Goal: Task Accomplishment & Management: Manage account settings

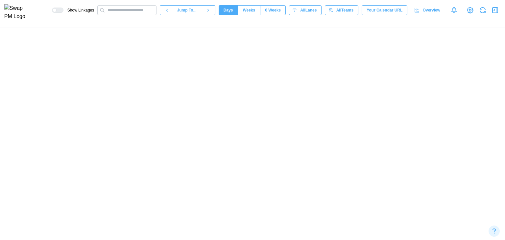
scroll to position [0, 7526]
click at [492, 12] on icon "button" at bounding box center [495, 10] width 8 height 8
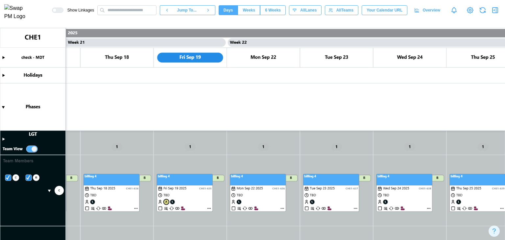
click at [493, 13] on icon "button" at bounding box center [495, 10] width 5 height 5
click at [494, 11] on icon "button" at bounding box center [495, 10] width 8 height 8
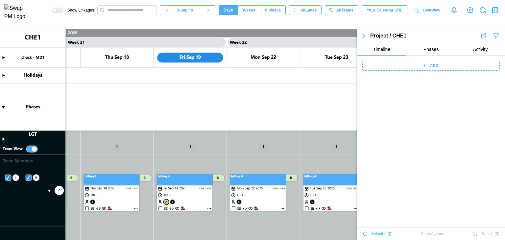
scroll to position [2515, 0]
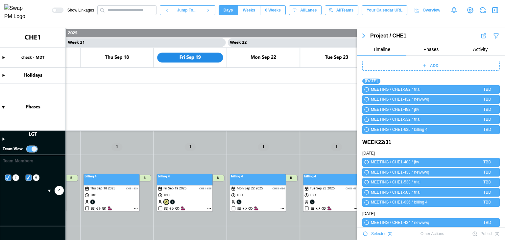
click at [422, 65] on icon at bounding box center [424, 65] width 5 height 5
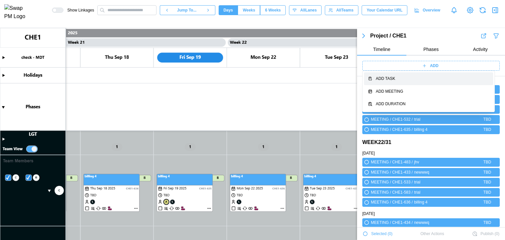
click at [421, 76] on div "Add Task" at bounding box center [432, 79] width 113 height 6
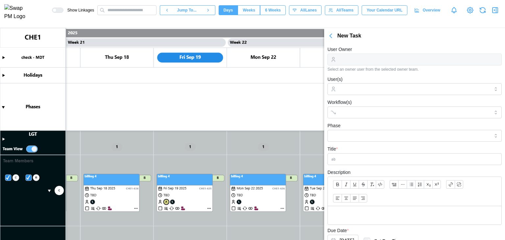
scroll to position [129, 0]
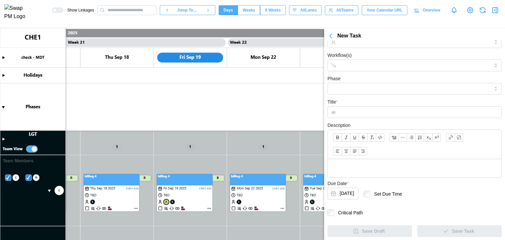
click at [333, 37] on icon "button" at bounding box center [331, 36] width 8 height 8
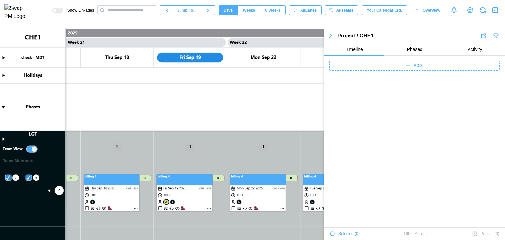
scroll to position [2514, 0]
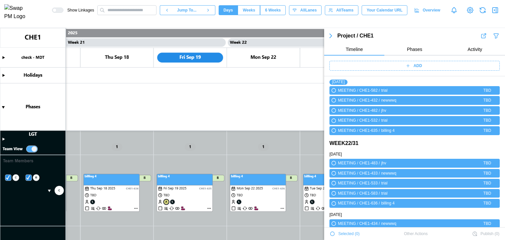
click at [410, 64] on div "ADD" at bounding box center [414, 65] width 162 height 9
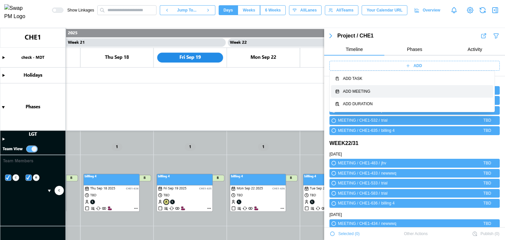
click at [404, 86] on button "Add Meeting" at bounding box center [412, 91] width 162 height 13
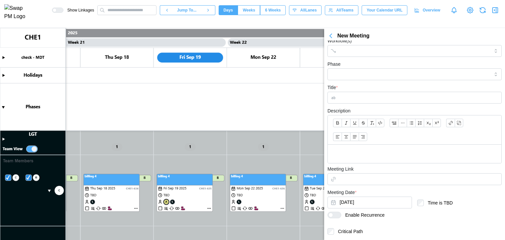
scroll to position [0, 0]
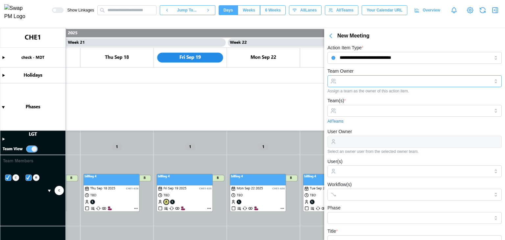
click at [347, 81] on input "Team Owner" at bounding box center [414, 81] width 174 height 12
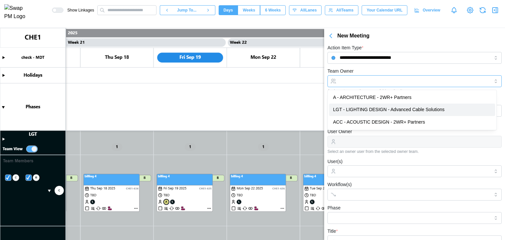
click at [366, 81] on input "Team Owner" at bounding box center [414, 81] width 174 height 12
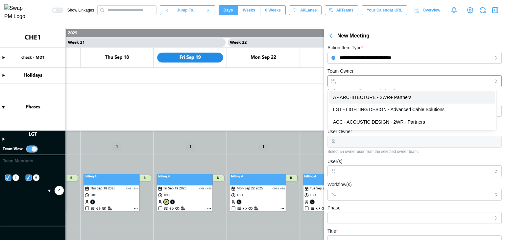
type input "**********"
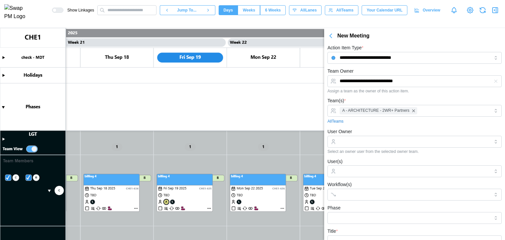
click at [384, 71] on div "**********" at bounding box center [414, 80] width 174 height 26
click at [358, 175] on div at bounding box center [414, 171] width 152 height 11
click at [358, 193] on div "2WR+ Partners" at bounding box center [412, 188] width 166 height 12
click at [384, 158] on div "User(s) cxvxg" at bounding box center [414, 168] width 174 height 20
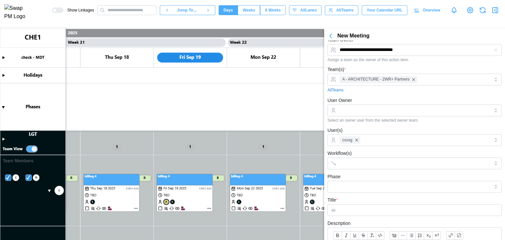
scroll to position [66, 0]
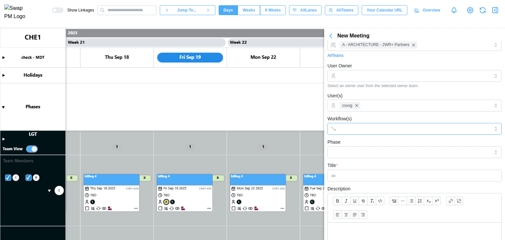
click at [361, 126] on input "Workflow(s)" at bounding box center [409, 128] width 138 height 5
click at [393, 119] on div "Workflow(s) brrr" at bounding box center [414, 125] width 174 height 20
click at [363, 149] on input "Phase" at bounding box center [414, 152] width 174 height 12
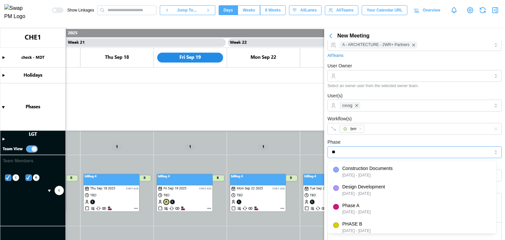
type input "***"
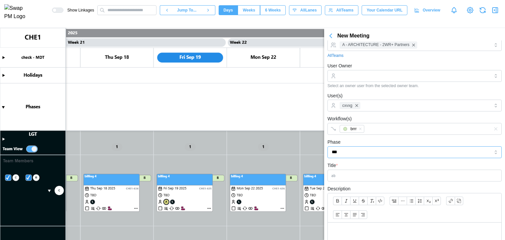
click at [358, 149] on input "***" at bounding box center [414, 152] width 174 height 12
drag, startPoint x: 348, startPoint y: 151, endPoint x: 317, endPoint y: 148, distance: 30.7
click at [317, 149] on body "**********" at bounding box center [252, 146] width 505 height 293
type input "**********"
click at [361, 174] on input "Title *" at bounding box center [414, 176] width 174 height 12
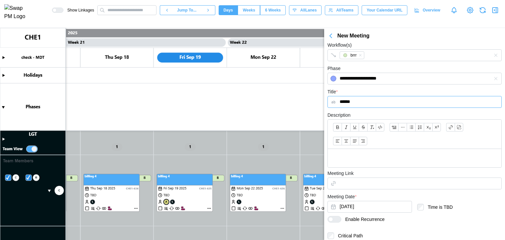
scroll to position [162, 0]
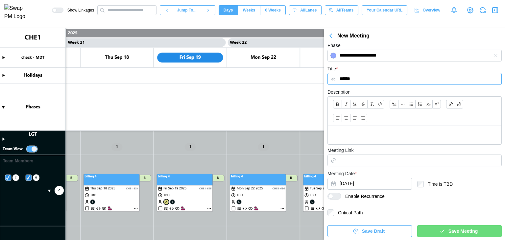
drag, startPoint x: 360, startPoint y: 78, endPoint x: 336, endPoint y: 78, distance: 23.7
click at [336, 78] on input "******" at bounding box center [414, 79] width 174 height 12
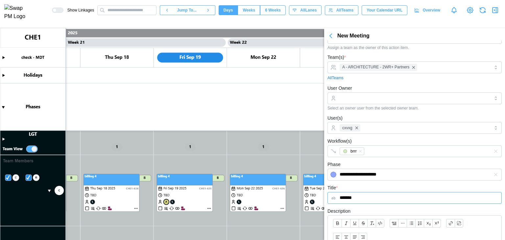
scroll to position [0, 0]
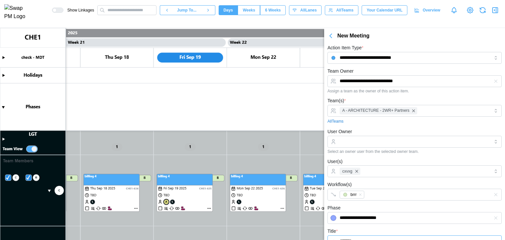
type input "*******"
click at [366, 53] on input "**********" at bounding box center [414, 58] width 174 height 12
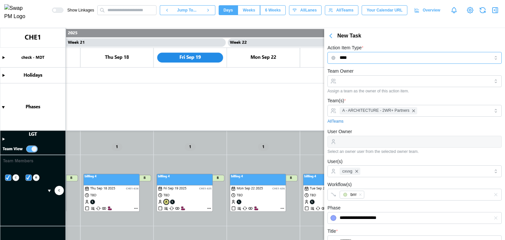
click at [346, 59] on input "****" at bounding box center [414, 58] width 174 height 12
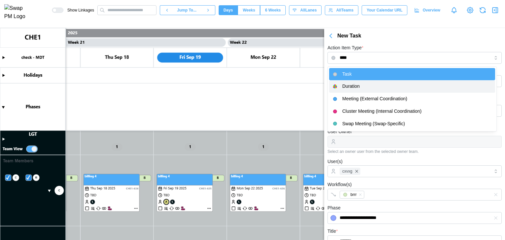
type input "********"
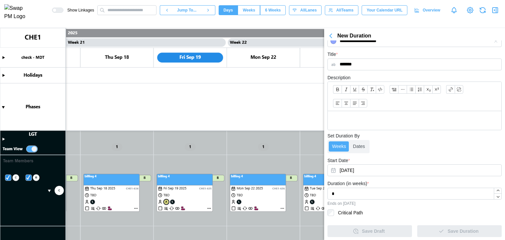
scroll to position [69, 0]
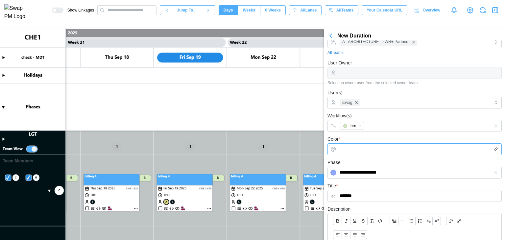
click at [362, 144] on input "Color *" at bounding box center [414, 149] width 174 height 12
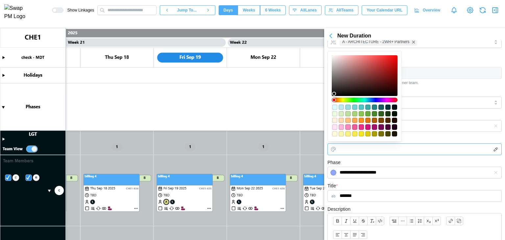
click at [366, 127] on div "#d0177c" at bounding box center [367, 126] width 5 height 5
type input "*******"
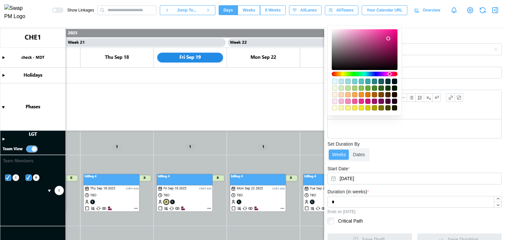
scroll to position [200, 0]
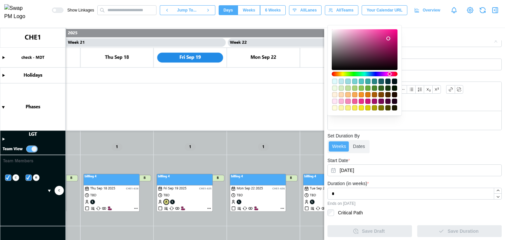
click at [419, 152] on div "Weeks Dates" at bounding box center [414, 146] width 174 height 13
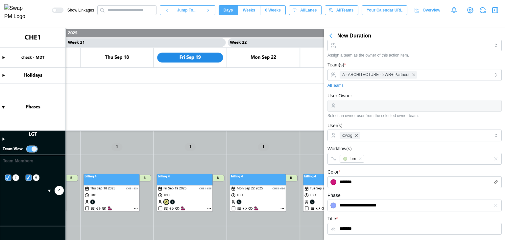
scroll to position [0, 0]
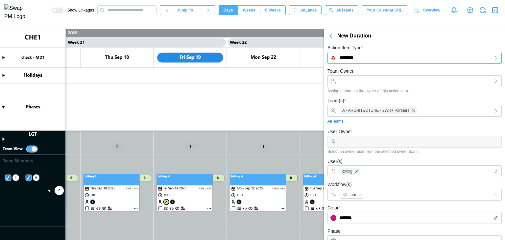
click at [354, 55] on input "********" at bounding box center [414, 58] width 174 height 12
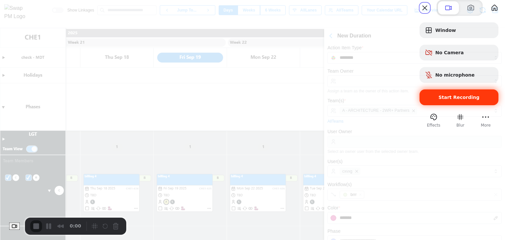
click at [439, 100] on span "Start Recording" at bounding box center [459, 97] width 41 height 5
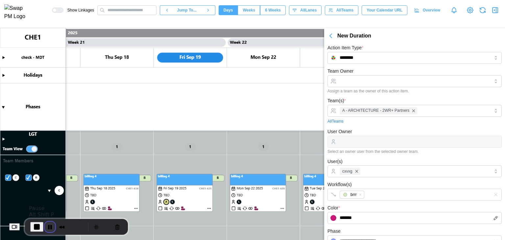
click at [53, 228] on button "Pause Recording" at bounding box center [50, 227] width 11 height 11
click at [50, 223] on span "Play Recording" at bounding box center [49, 227] width 8 height 8
click at [283, 208] on canvas at bounding box center [252, 134] width 505 height 212
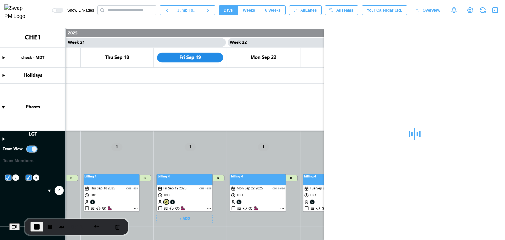
click at [209, 208] on canvas at bounding box center [252, 134] width 505 height 212
click at [52, 227] on button "Pause Recording" at bounding box center [50, 227] width 11 height 11
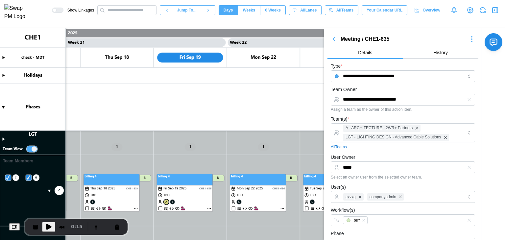
click at [50, 223] on span "Play Recording" at bounding box center [49, 227] width 8 height 8
click at [417, 98] on input "**********" at bounding box center [403, 100] width 144 height 12
type input "**********"
click at [404, 86] on div "**********" at bounding box center [403, 98] width 144 height 26
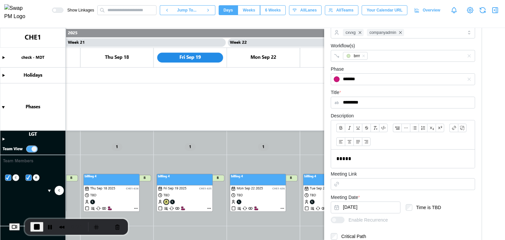
scroll to position [253, 0]
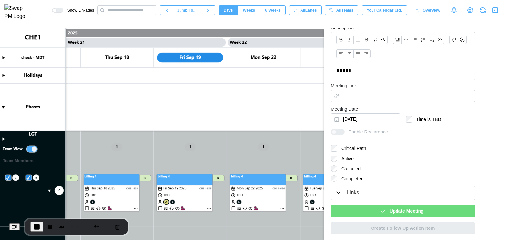
click at [343, 178] on label "Completed" at bounding box center [350, 178] width 26 height 7
click at [383, 208] on icon "button" at bounding box center [383, 211] width 6 height 6
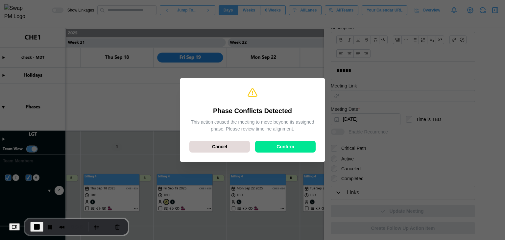
click at [270, 151] on div "Confirm" at bounding box center [285, 146] width 48 height 11
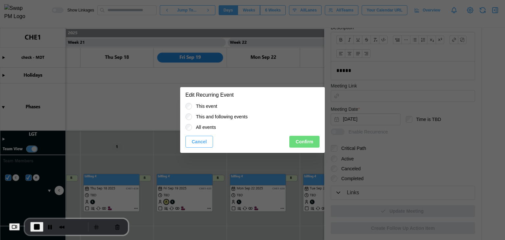
click at [309, 139] on span "Confirm" at bounding box center [305, 141] width 18 height 11
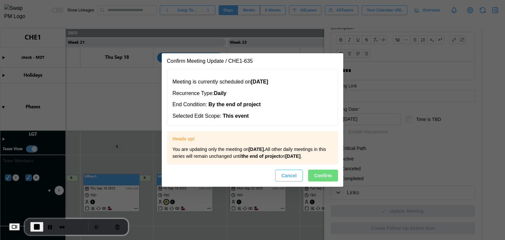
click at [319, 180] on span "Confirm" at bounding box center [323, 175] width 18 height 11
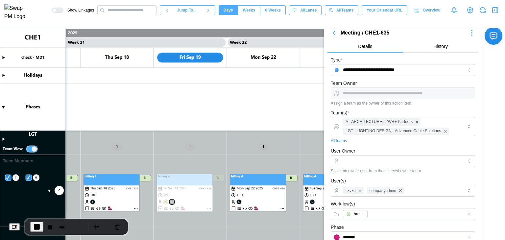
scroll to position [0, 0]
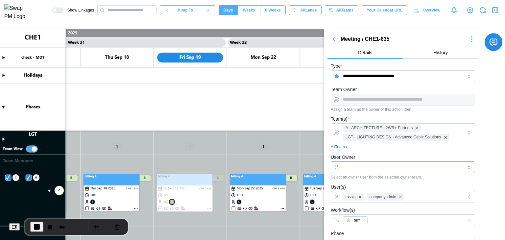
click at [354, 171] on input "User Owner" at bounding box center [403, 167] width 144 height 12
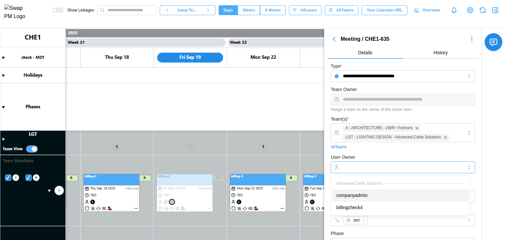
type input "**********"
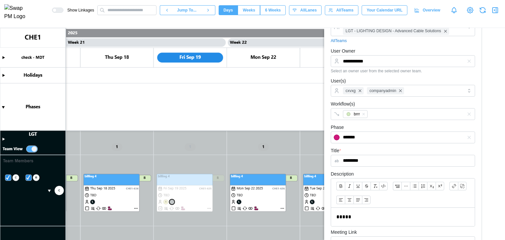
scroll to position [230, 0]
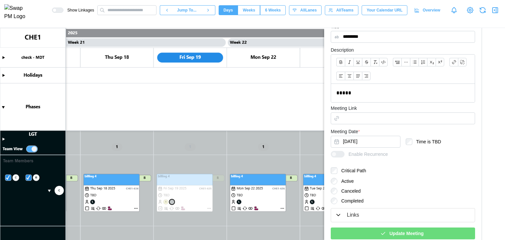
click at [386, 231] on div "Update Meeting" at bounding box center [402, 233] width 134 height 11
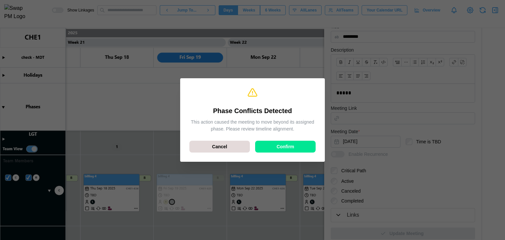
click at [285, 152] on span "Confirm" at bounding box center [286, 146] width 18 height 11
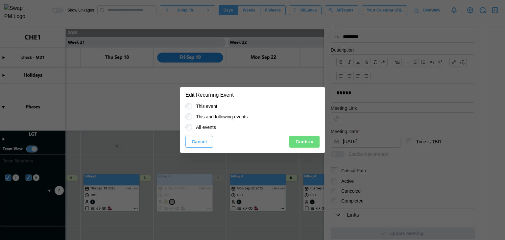
click at [316, 136] on div "Cancel Confirm" at bounding box center [252, 142] width 134 height 12
click at [312, 142] on span "Confirm" at bounding box center [305, 141] width 18 height 11
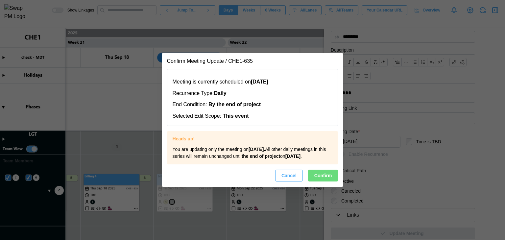
click at [327, 181] on span "Confirm" at bounding box center [323, 175] width 18 height 11
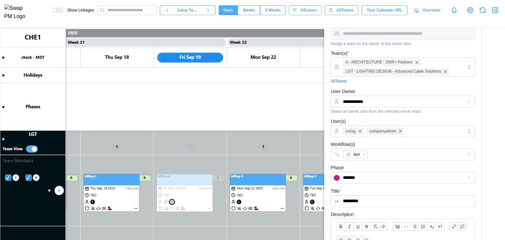
scroll to position [0, 0]
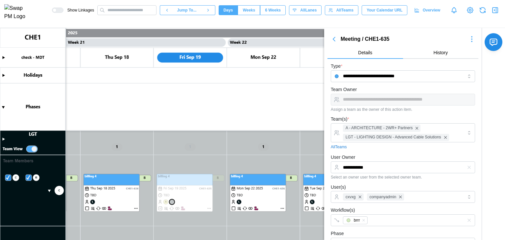
click at [384, 103] on div "**********" at bounding box center [403, 100] width 144 height 12
click at [373, 170] on input "**********" at bounding box center [403, 167] width 144 height 12
click at [164, 200] on canvas at bounding box center [252, 134] width 505 height 212
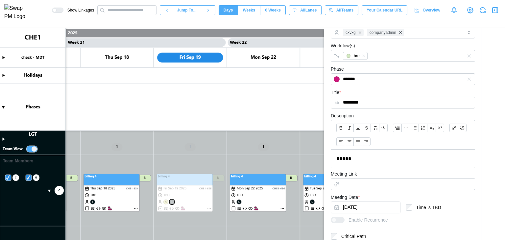
scroll to position [66, 0]
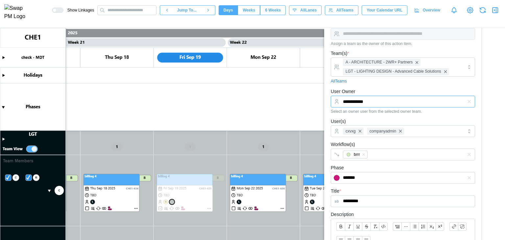
click at [395, 103] on input "**********" at bounding box center [403, 102] width 144 height 12
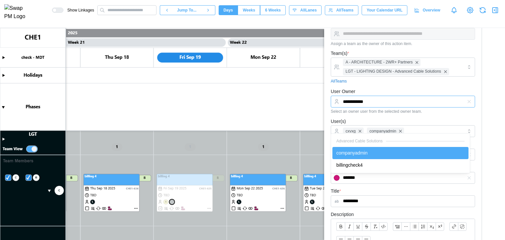
scroll to position [33, 0]
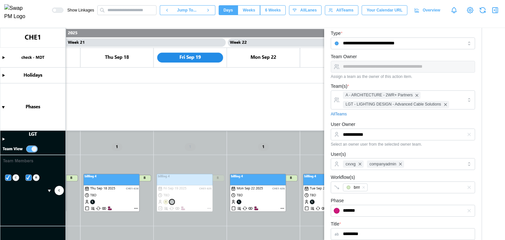
drag, startPoint x: 467, startPoint y: 125, endPoint x: 264, endPoint y: 61, distance: 213.2
click at [264, 61] on div "Show Linkages Jump To... Days Weeks 6 Weeks days All Lanes All Teams Your Calen…" at bounding box center [252, 120] width 505 height 240
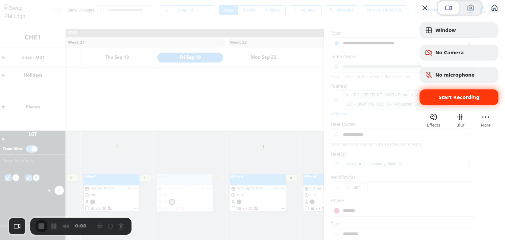
click at [432, 105] on div "Start Recording" at bounding box center [459, 97] width 79 height 16
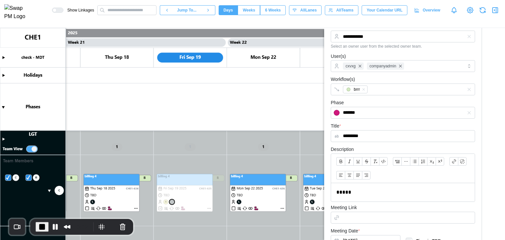
scroll to position [197, 0]
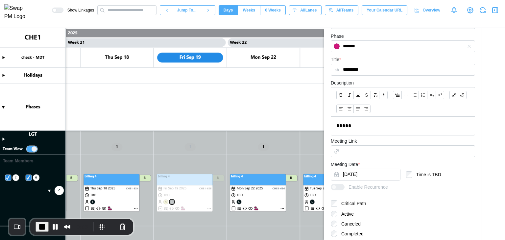
click at [337, 216] on div at bounding box center [334, 214] width 7 height 7
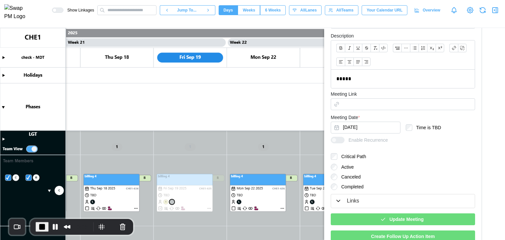
scroll to position [253, 0]
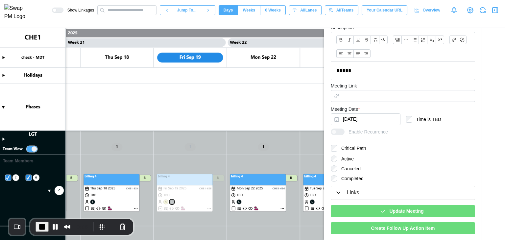
click at [394, 214] on span "Update Meeting" at bounding box center [406, 211] width 34 height 11
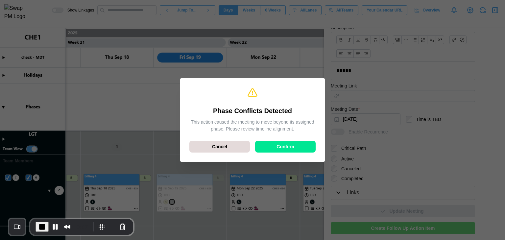
click at [301, 149] on div "Confirm" at bounding box center [285, 146] width 48 height 11
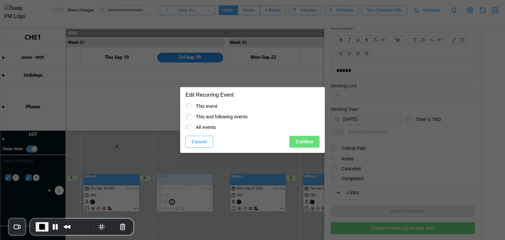
click at [306, 145] on span "Confirm" at bounding box center [305, 141] width 18 height 11
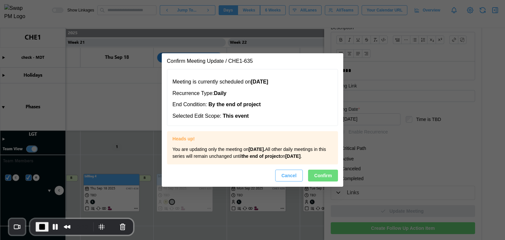
click at [332, 181] on span "Confirm" at bounding box center [323, 175] width 18 height 11
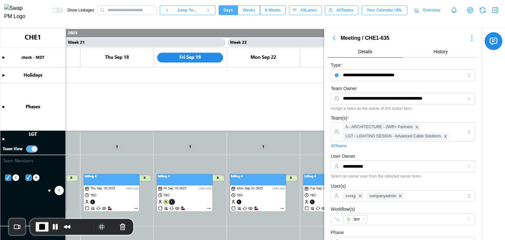
scroll to position [0, 0]
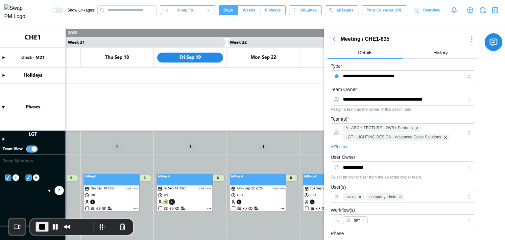
click at [466, 170] on button "button" at bounding box center [469, 167] width 7 height 7
click at [382, 161] on div "User Owner Select an owner user from the selected owner team." at bounding box center [403, 166] width 144 height 26
click at [382, 166] on input "User Owner" at bounding box center [403, 167] width 144 height 12
click at [384, 156] on div "User Owner Select an owner user from the selected owner team." at bounding box center [403, 166] width 144 height 26
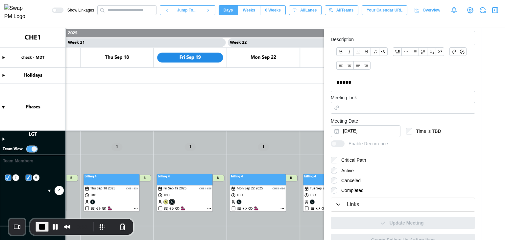
scroll to position [253, 0]
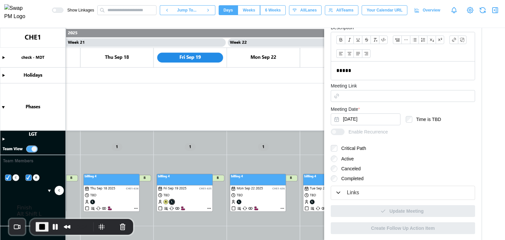
click at [45, 227] on span "End Recording" at bounding box center [42, 227] width 8 height 8
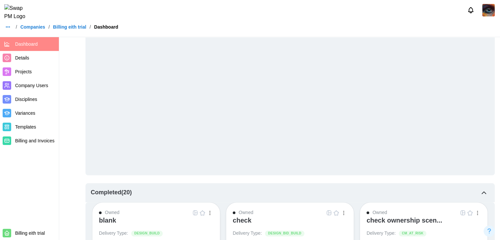
scroll to position [470, 0]
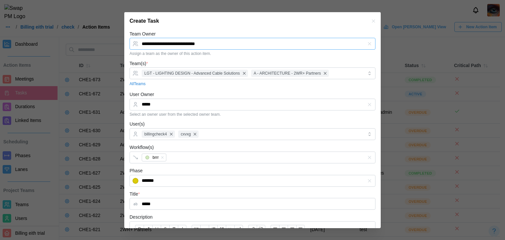
click at [234, 45] on input "**********" at bounding box center [253, 44] width 246 height 12
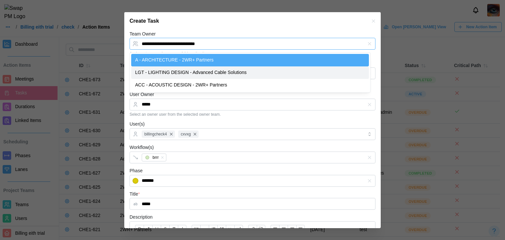
type input "**********"
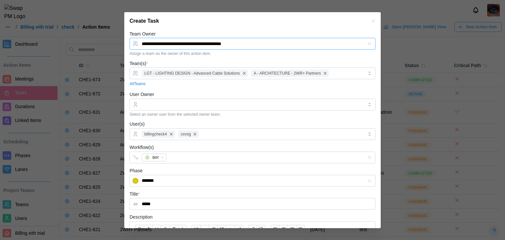
click at [256, 42] on input "**********" at bounding box center [253, 44] width 246 height 12
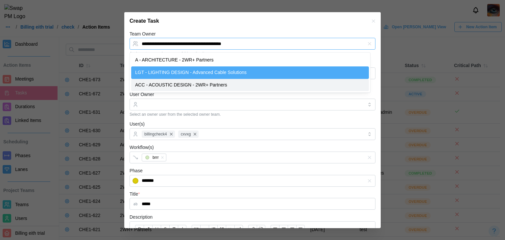
type input "**********"
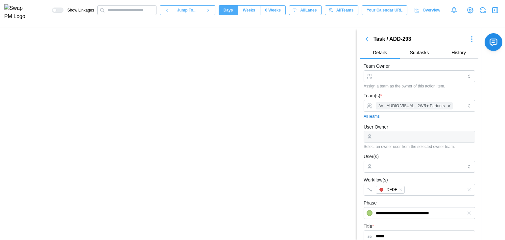
scroll to position [0, 293]
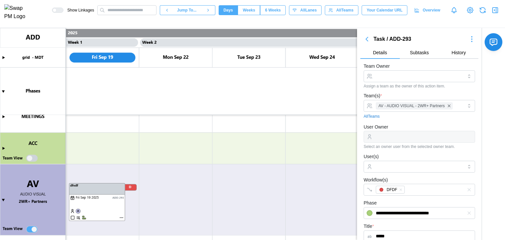
click at [33, 227] on canvas at bounding box center [252, 134] width 505 height 212
click at [33, 229] on canvas at bounding box center [252, 134] width 505 height 212
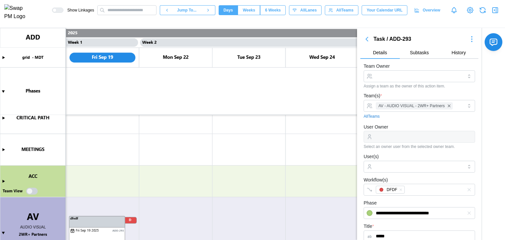
scroll to position [45, 0]
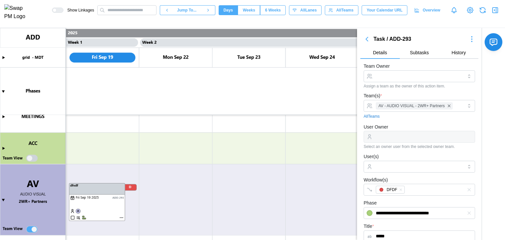
click at [33, 160] on canvas at bounding box center [252, 134] width 505 height 212
click at [31, 228] on canvas at bounding box center [252, 134] width 505 height 212
click at [3, 198] on canvas at bounding box center [252, 134] width 505 height 212
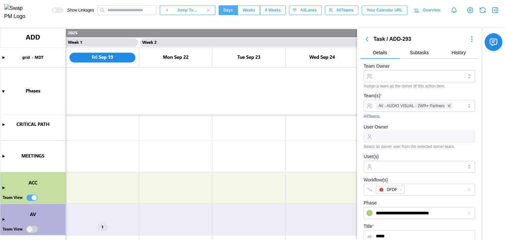
scroll to position [6, 0]
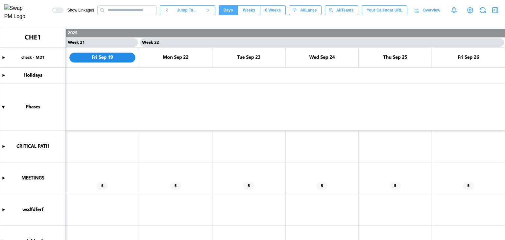
scroll to position [0, 7614]
click at [5, 179] on canvas at bounding box center [252, 134] width 505 height 212
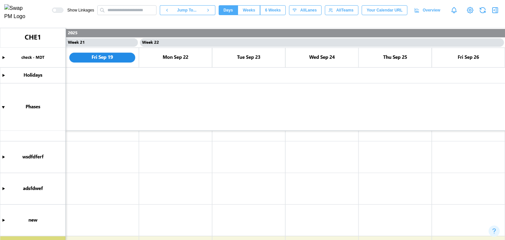
scroll to position [362, 0]
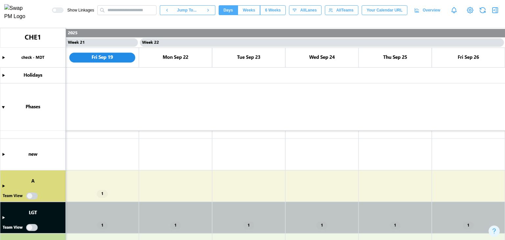
click at [33, 196] on canvas at bounding box center [252, 134] width 505 height 212
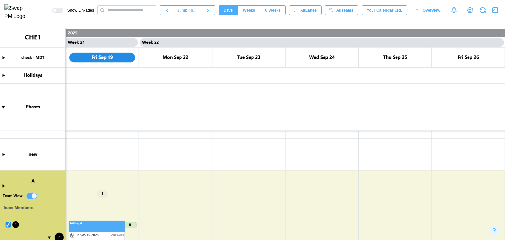
scroll to position [427, 0]
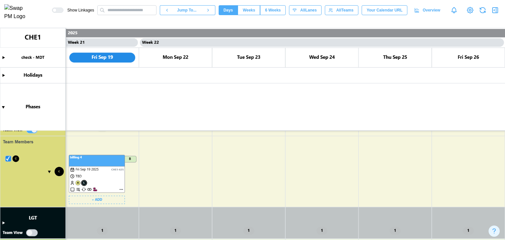
click at [177, 158] on canvas at bounding box center [252, 134] width 505 height 212
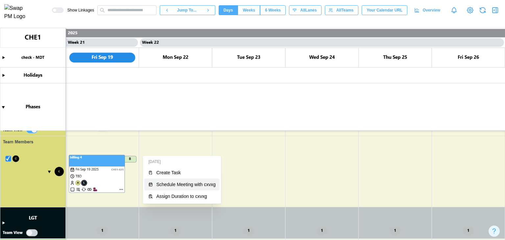
click at [191, 187] on button "Schedule Meeting with cxvxg" at bounding box center [181, 185] width 75 height 12
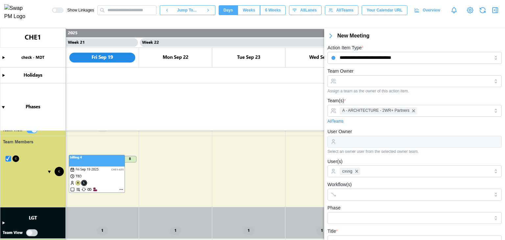
scroll to position [7, 0]
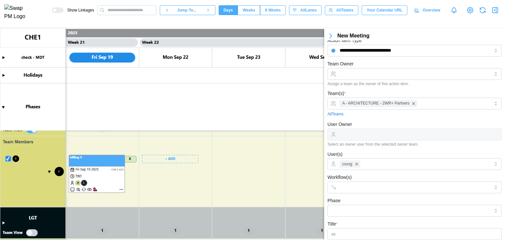
click at [169, 159] on canvas at bounding box center [252, 134] width 505 height 212
click at [174, 162] on canvas at bounding box center [252, 134] width 505 height 212
click at [180, 159] on canvas at bounding box center [252, 134] width 505 height 212
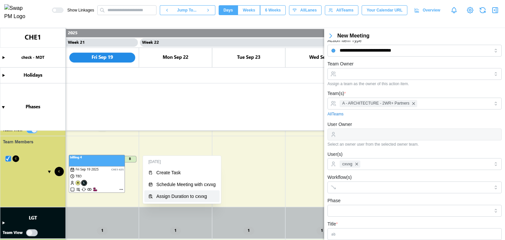
click at [184, 198] on div "Assign Duration to cxvxg" at bounding box center [186, 196] width 60 height 5
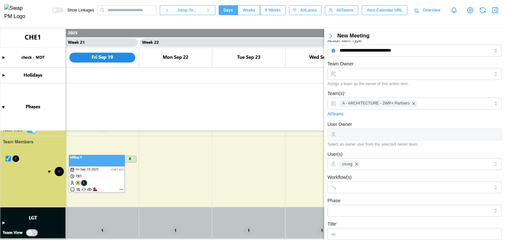
type input "********"
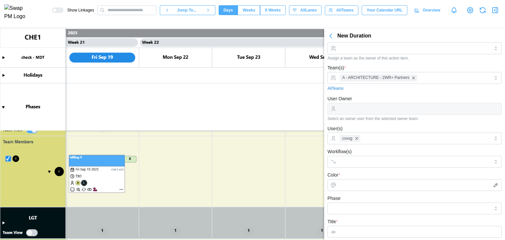
scroll to position [32, 0]
click at [377, 138] on div "cxvxg" at bounding box center [414, 139] width 152 height 11
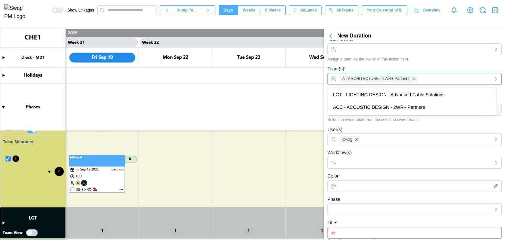
click at [422, 74] on div "A - ARCHITECTURE - 2WR+ Partners" at bounding box center [414, 78] width 152 height 11
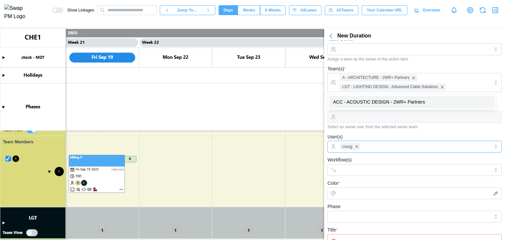
click at [372, 146] on div "cxvxg" at bounding box center [414, 146] width 152 height 11
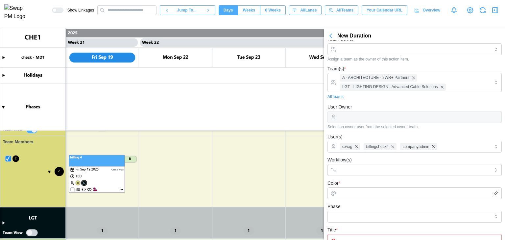
click at [372, 136] on div "User(s) cxvxg billingcheck4 companyadmin" at bounding box center [414, 143] width 174 height 20
click at [372, 50] on input "Team Owner" at bounding box center [414, 49] width 174 height 12
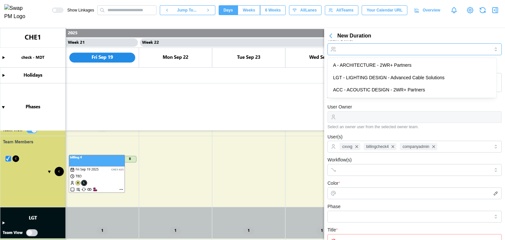
click at [367, 58] on div "A - ARCHITECTURE - 2WR+ Partners LGT - LIGHTING DESIGN - Advanced Cable Solutio…" at bounding box center [412, 78] width 169 height 40
type input "**********"
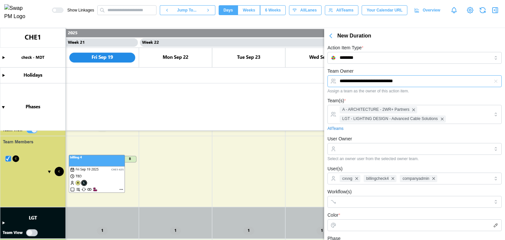
scroll to position [66, 0]
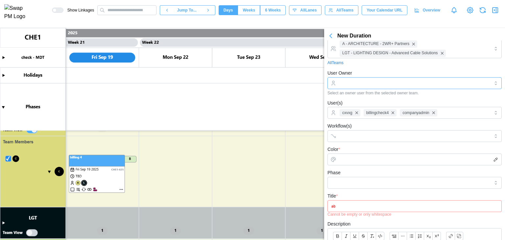
click at [363, 82] on input "User Owner" at bounding box center [414, 83] width 174 height 12
click at [362, 69] on form "**********" at bounding box center [414, 192] width 174 height 382
click at [367, 85] on input "User Owner" at bounding box center [414, 83] width 174 height 12
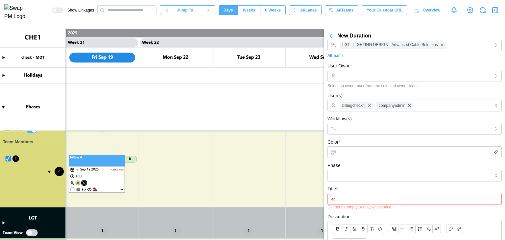
click at [362, 54] on div "All Teams" at bounding box center [414, 56] width 174 height 6
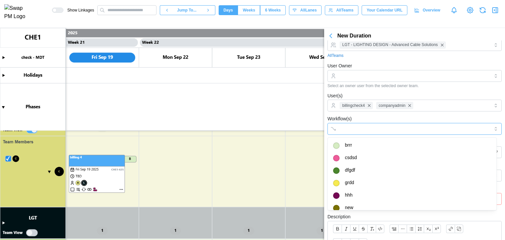
click at [337, 132] on div at bounding box center [414, 129] width 174 height 12
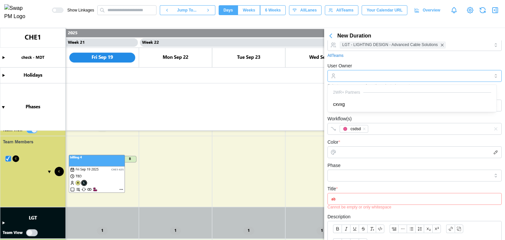
click at [367, 77] on input "User Owner" at bounding box center [414, 76] width 174 height 12
click at [360, 61] on form "**********" at bounding box center [414, 188] width 174 height 375
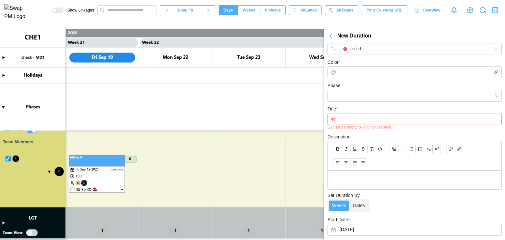
scroll to position [164, 0]
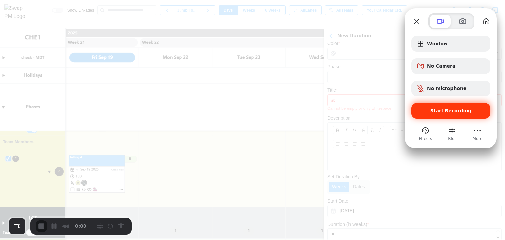
click at [453, 113] on div "Start Recording" at bounding box center [450, 111] width 79 height 16
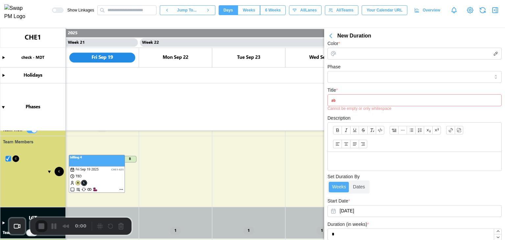
click at [163, 156] on canvas at bounding box center [252, 134] width 505 height 212
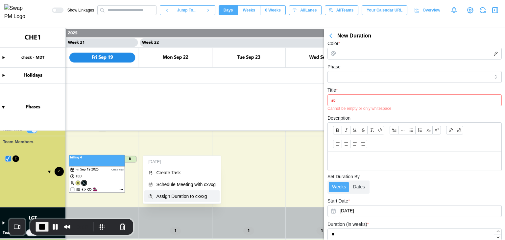
click at [170, 194] on div "Assign Duration to cxvxg" at bounding box center [186, 196] width 60 height 5
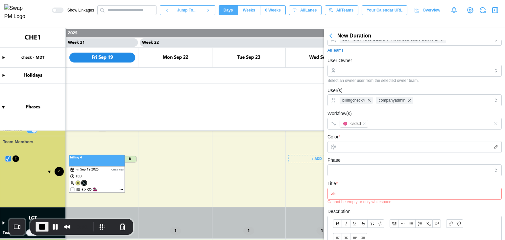
scroll to position [0, 0]
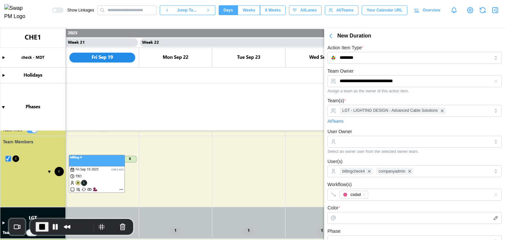
click at [329, 36] on icon "button" at bounding box center [331, 36] width 8 height 8
click at [496, 13] on icon "button" at bounding box center [496, 10] width 0 height 5
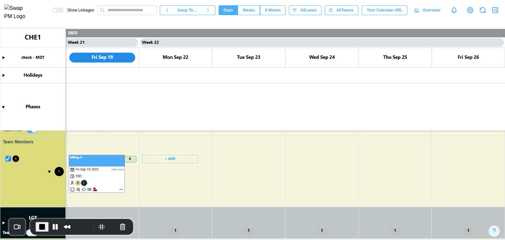
click at [180, 161] on canvas at bounding box center [252, 134] width 505 height 212
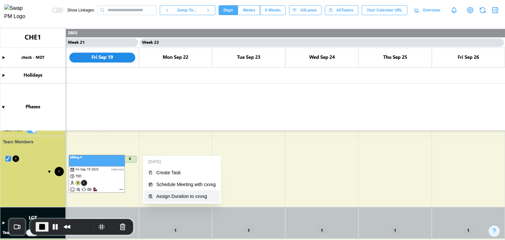
click at [174, 192] on button "Assign Duration to cxvxg" at bounding box center [181, 196] width 75 height 12
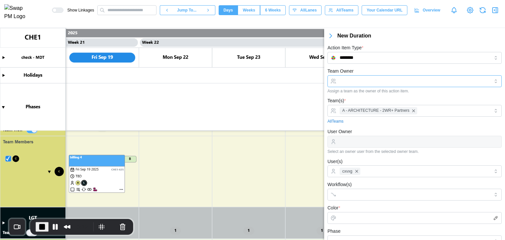
click at [365, 82] on input "Team Owner" at bounding box center [414, 81] width 174 height 12
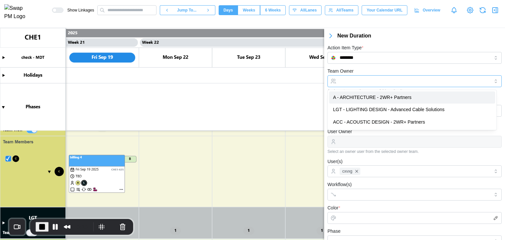
type input "**********"
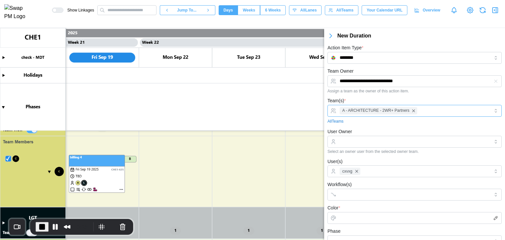
click at [420, 109] on div "A - ARCHITECTURE - 2WR+ Partners" at bounding box center [414, 110] width 152 height 11
click at [406, 99] on div "Team(s) * LGT - LIGHTING DESIGN - Advanced Cable Solutions All Teams" at bounding box center [414, 111] width 174 height 28
click at [345, 168] on div at bounding box center [414, 171] width 152 height 11
click at [358, 146] on input "User Owner" at bounding box center [414, 142] width 174 height 12
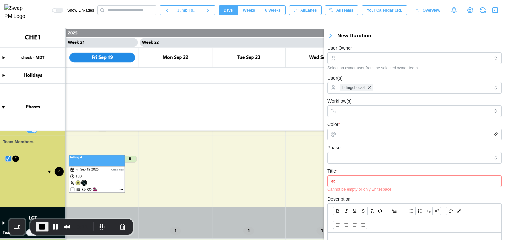
scroll to position [99, 0]
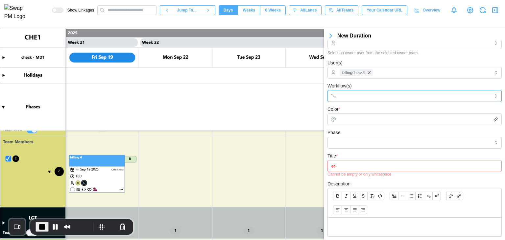
click at [365, 95] on input "Workflow(s)" at bounding box center [409, 95] width 138 height 5
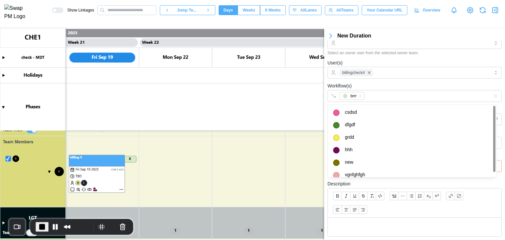
click at [385, 87] on div "Workflow(s) brrr" at bounding box center [414, 92] width 174 height 20
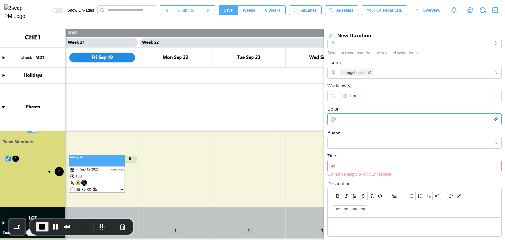
click at [370, 119] on input "Color *" at bounding box center [414, 119] width 174 height 12
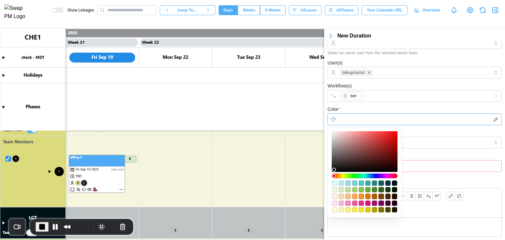
type input "*******"
click at [364, 150] on div at bounding box center [364, 151] width 61 height 36
click at [363, 108] on div "Color * *******" at bounding box center [414, 115] width 174 height 20
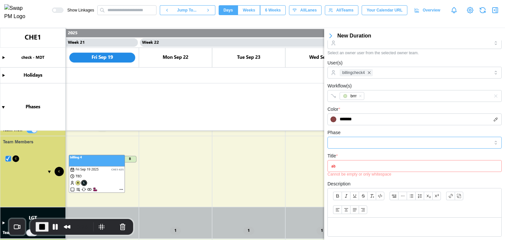
click at [356, 138] on input "Phase" at bounding box center [414, 143] width 174 height 12
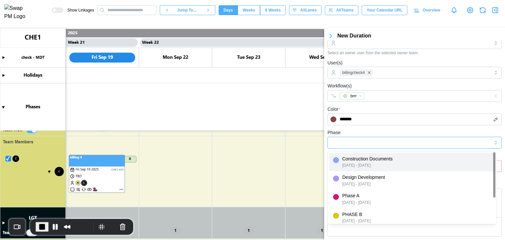
type input "**********"
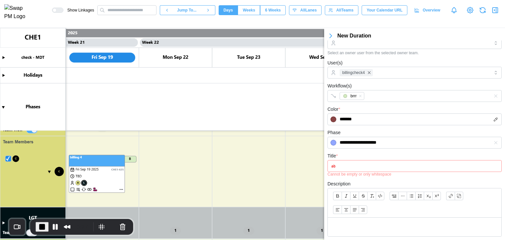
click at [365, 128] on form "**********" at bounding box center [414, 155] width 174 height 375
click at [355, 168] on input "Title *" at bounding box center [414, 166] width 174 height 12
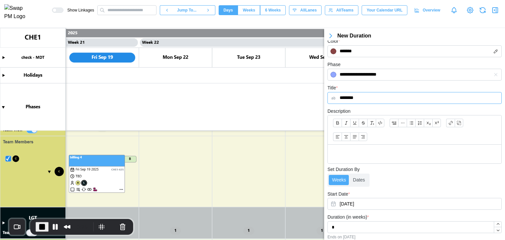
scroll to position [200, 0]
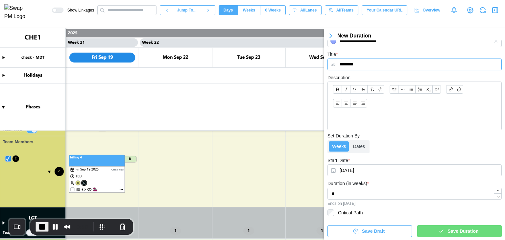
type input "********"
click at [461, 233] on span "Save Duration" at bounding box center [463, 231] width 31 height 11
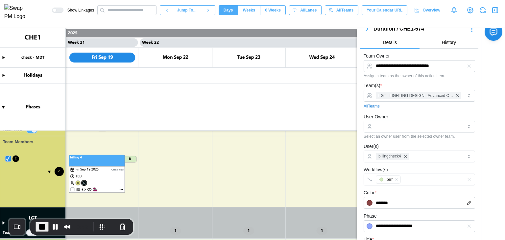
scroll to position [0, 0]
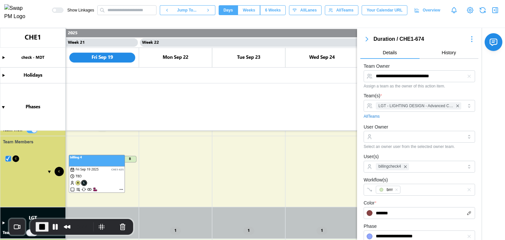
click at [468, 40] on icon "button" at bounding box center [472, 39] width 8 height 8
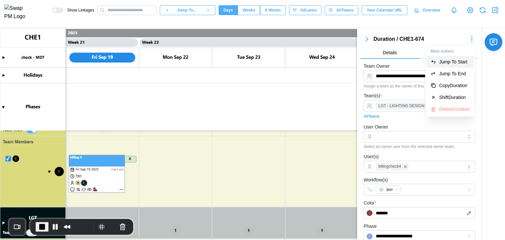
click at [460, 61] on div "Jump To Start" at bounding box center [454, 61] width 31 height 5
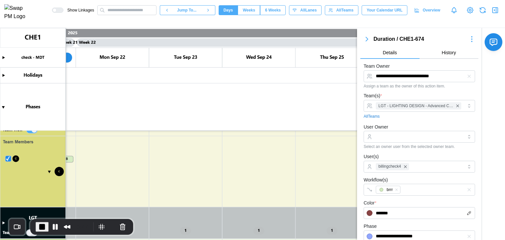
scroll to position [0, 7688]
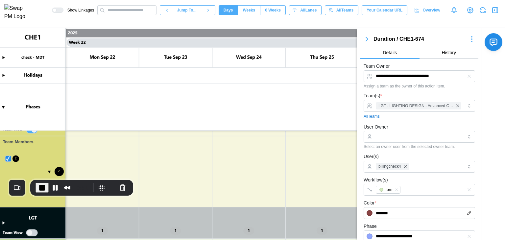
drag, startPoint x: 59, startPoint y: 219, endPoint x: 74, endPoint y: 112, distance: 107.6
click at [74, 180] on div "0:51" at bounding box center [81, 188] width 103 height 16
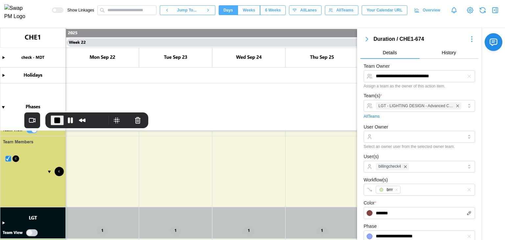
click at [3, 222] on canvas at bounding box center [252, 134] width 505 height 212
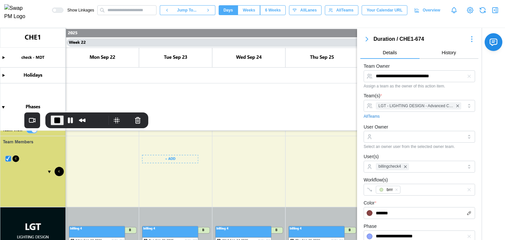
scroll to position [502, 0]
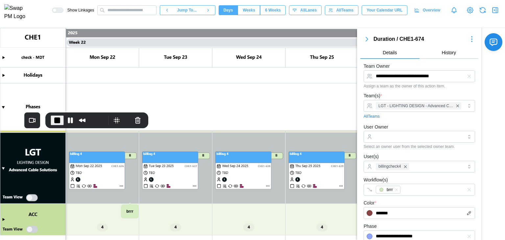
click at [33, 199] on canvas at bounding box center [252, 134] width 505 height 212
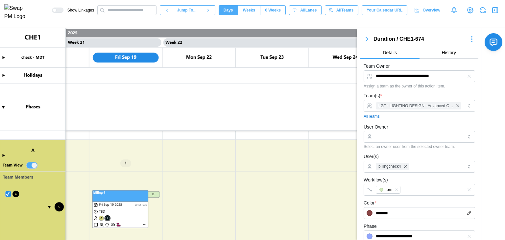
scroll to position [425, 0]
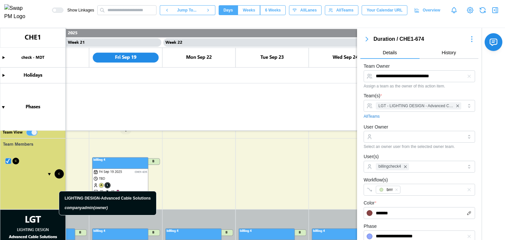
click at [107, 185] on canvas at bounding box center [252, 134] width 505 height 212
click at [107, 184] on canvas at bounding box center [252, 134] width 505 height 212
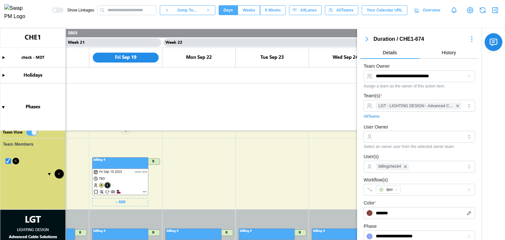
click at [144, 192] on canvas at bounding box center [252, 134] width 505 height 212
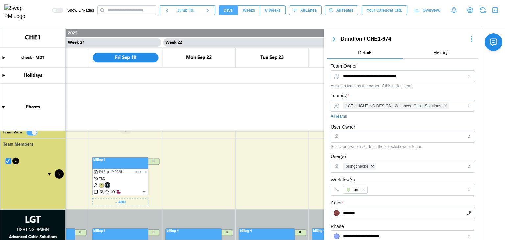
click at [144, 192] on canvas at bounding box center [252, 134] width 505 height 212
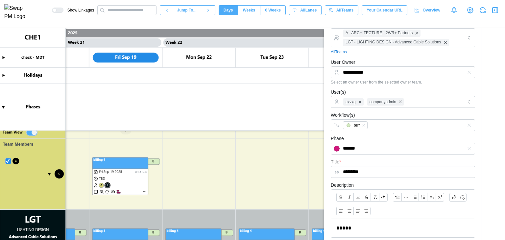
scroll to position [99, 0]
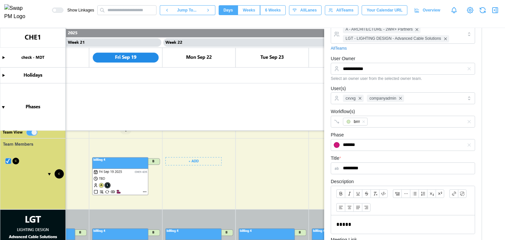
click at [200, 162] on canvas at bounding box center [252, 134] width 505 height 212
click at [201, 157] on canvas at bounding box center [252, 134] width 505 height 212
click at [198, 162] on canvas at bounding box center [252, 134] width 505 height 212
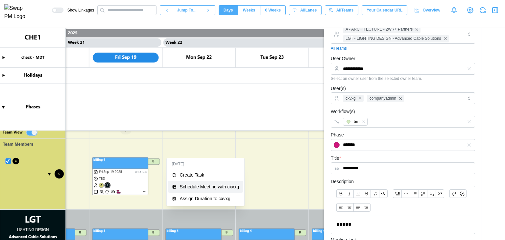
click at [197, 185] on div "Schedule Meeting with cxvxg" at bounding box center [210, 186] width 60 height 5
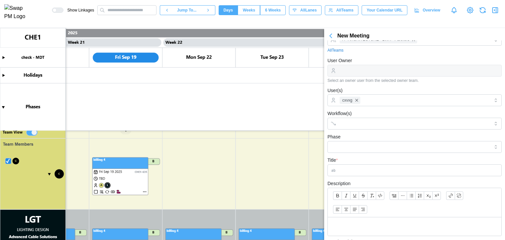
scroll to position [64, 0]
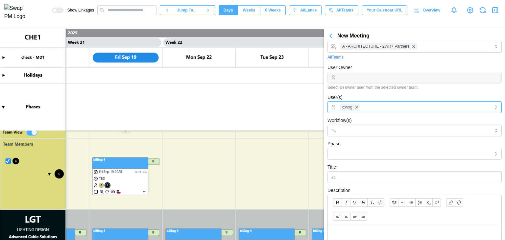
click at [370, 108] on div "cxvxg" at bounding box center [414, 107] width 152 height 11
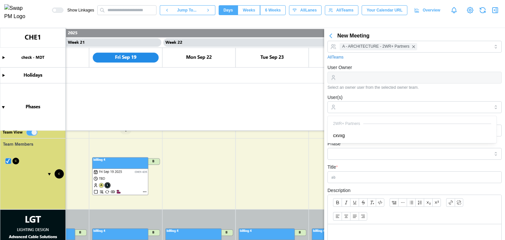
click at [363, 95] on div "User(s)" at bounding box center [414, 103] width 174 height 20
click at [352, 76] on div at bounding box center [414, 78] width 174 height 12
drag, startPoint x: 497, startPoint y: 101, endPoint x: 359, endPoint y: 109, distance: 137.7
click at [359, 109] on body "**********" at bounding box center [252, 146] width 505 height 293
click at [359, 109] on input "User(s)" at bounding box center [415, 107] width 150 height 5
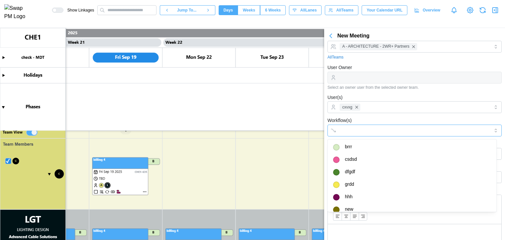
click at [345, 134] on div at bounding box center [408, 130] width 140 height 11
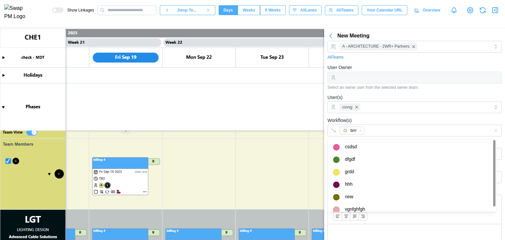
click at [355, 117] on div "Workflow(s) brrr" at bounding box center [414, 126] width 174 height 20
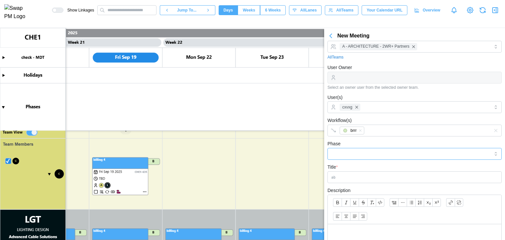
click at [359, 155] on input "Phase" at bounding box center [414, 154] width 174 height 12
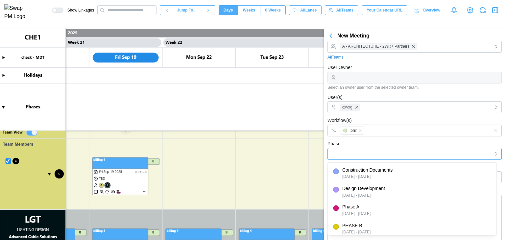
type input "**********"
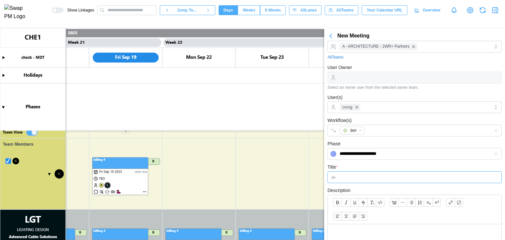
click at [355, 177] on input "Title *" at bounding box center [414, 177] width 174 height 12
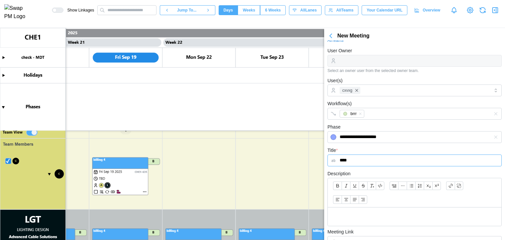
scroll to position [64, 0]
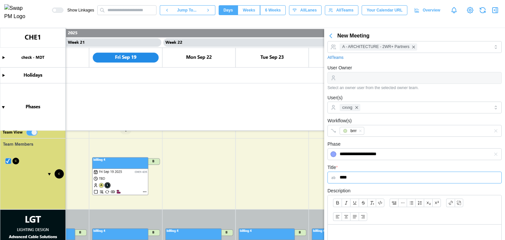
type input "****"
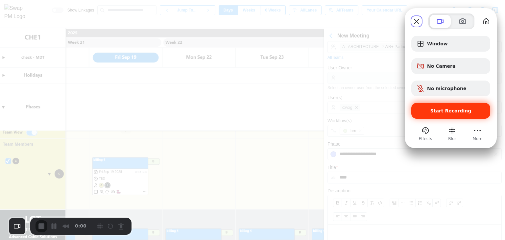
click at [456, 114] on div "Start Recording" at bounding box center [450, 111] width 79 height 16
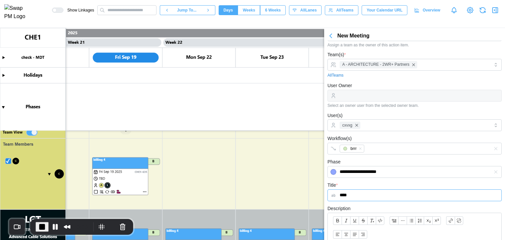
scroll to position [0, 0]
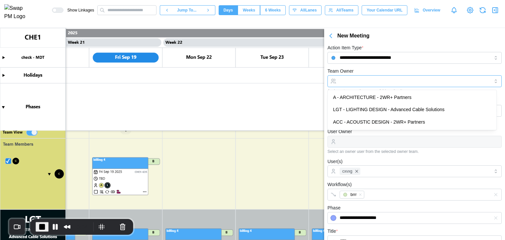
click at [354, 77] on input "Team Owner" at bounding box center [414, 81] width 174 height 12
type input "**********"
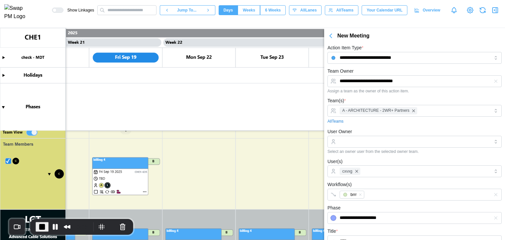
click at [364, 70] on div "**********" at bounding box center [414, 80] width 174 height 26
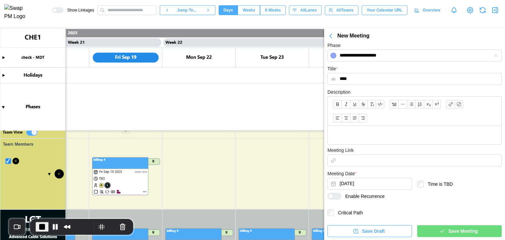
click at [450, 228] on span "Save Meeting" at bounding box center [462, 231] width 29 height 11
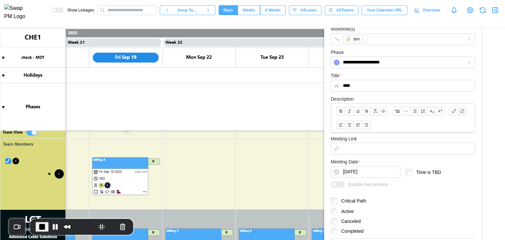
scroll to position [227, 0]
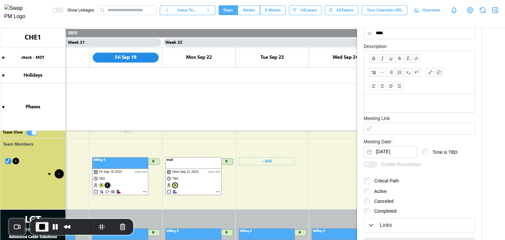
click at [252, 165] on canvas at bounding box center [252, 134] width 505 height 212
click at [271, 162] on canvas at bounding box center [252, 134] width 505 height 212
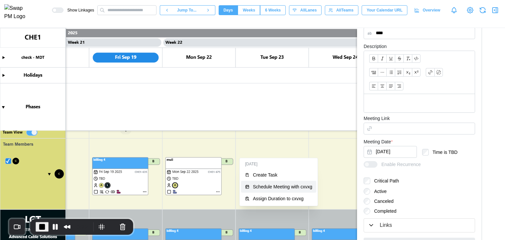
click at [274, 185] on div "Schedule Meeting with cxvxg" at bounding box center [283, 186] width 60 height 5
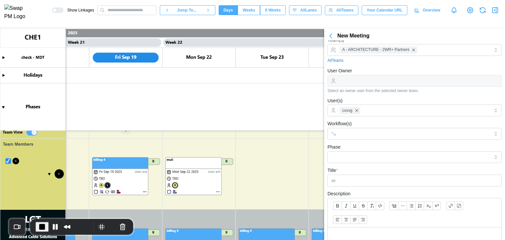
scroll to position [0, 0]
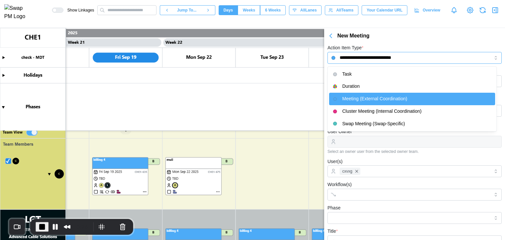
click at [367, 58] on input "**********" at bounding box center [414, 58] width 174 height 12
type input "****"
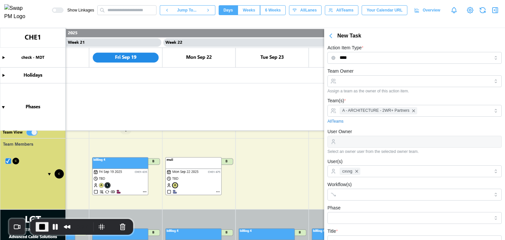
scroll to position [7, 0]
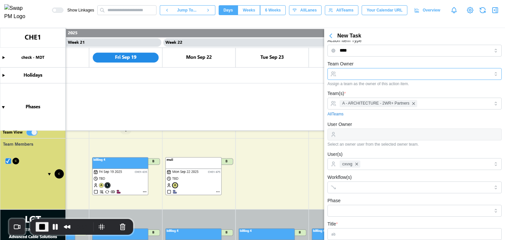
drag, startPoint x: 372, startPoint y: 77, endPoint x: 376, endPoint y: 74, distance: 5.3
click at [376, 74] on input "Team Owner" at bounding box center [414, 74] width 174 height 12
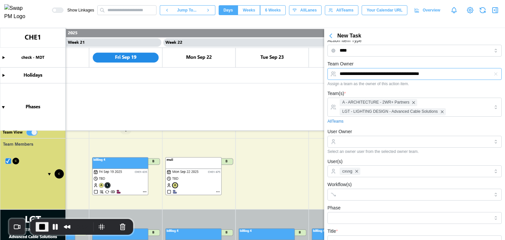
type input "**********"
click at [385, 60] on div "**********" at bounding box center [414, 73] width 174 height 26
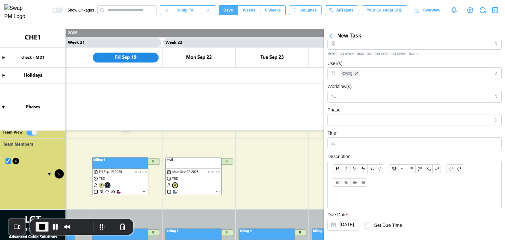
scroll to position [71, 0]
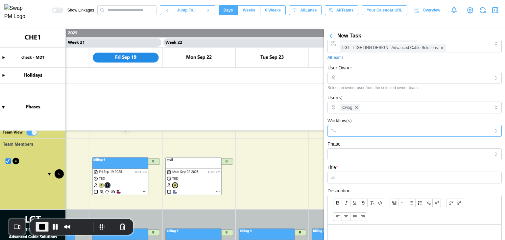
click at [363, 125] on div at bounding box center [408, 130] width 140 height 11
click at [374, 123] on div "Workflow(s) brrr" at bounding box center [414, 127] width 174 height 20
click at [361, 152] on input "Phase" at bounding box center [414, 154] width 174 height 12
type input "**********"
click at [367, 143] on div "**********" at bounding box center [414, 150] width 174 height 20
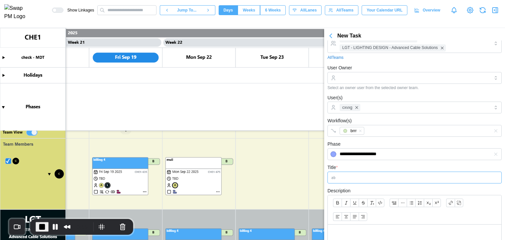
click at [355, 176] on input "Title *" at bounding box center [414, 178] width 174 height 12
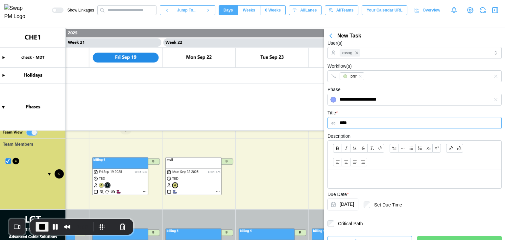
scroll to position [136, 0]
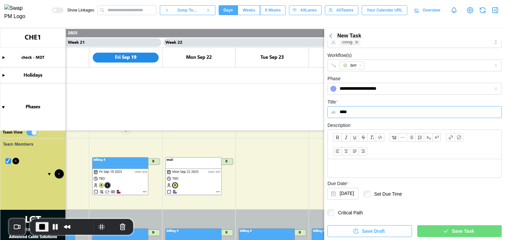
type input "****"
click at [461, 232] on span "Save Task" at bounding box center [463, 231] width 22 height 11
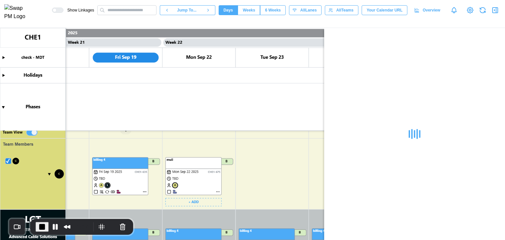
scroll to position [0, 0]
click at [175, 186] on canvas at bounding box center [252, 134] width 505 height 212
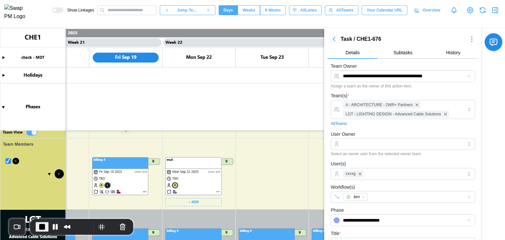
scroll to position [9, 0]
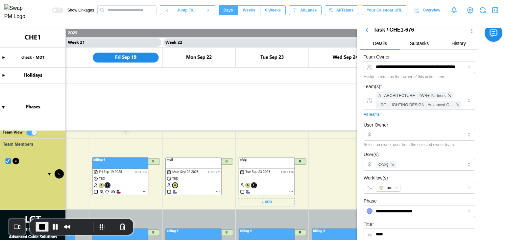
click at [254, 187] on canvas at bounding box center [252, 134] width 505 height 212
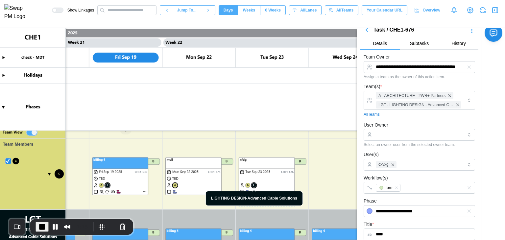
click at [254, 187] on canvas at bounding box center [252, 134] width 505 height 212
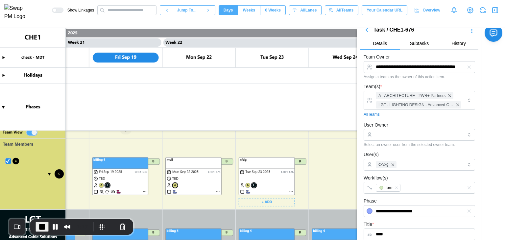
click at [254, 186] on canvas at bounding box center [252, 134] width 505 height 212
click at [174, 185] on canvas at bounding box center [252, 134] width 505 height 212
click at [254, 184] on canvas at bounding box center [252, 134] width 505 height 212
click at [43, 229] on span "End Recording" at bounding box center [42, 227] width 8 height 8
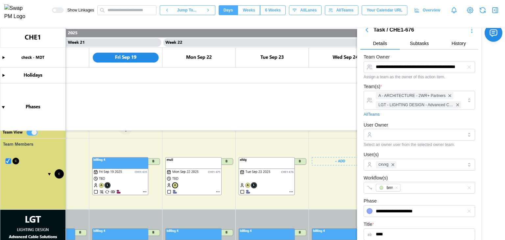
scroll to position [0, 7678]
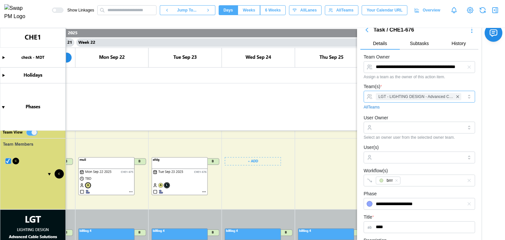
click at [458, 96] on div "LGT - LIGHTING DESIGN - Advanced Cable Solutions" at bounding box center [419, 97] width 111 height 12
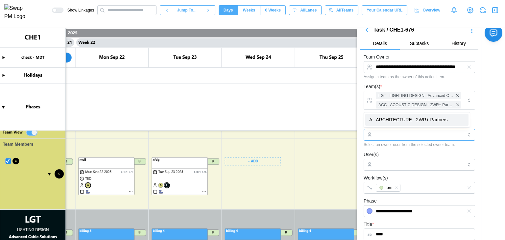
click at [404, 134] on input "User Owner" at bounding box center [419, 135] width 111 height 12
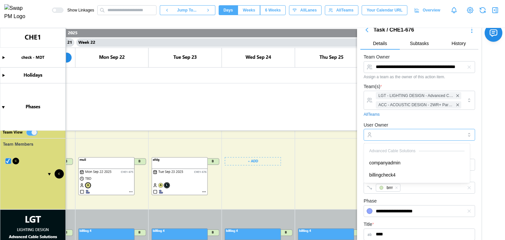
click at [468, 66] on icon "button" at bounding box center [469, 66] width 3 height 3
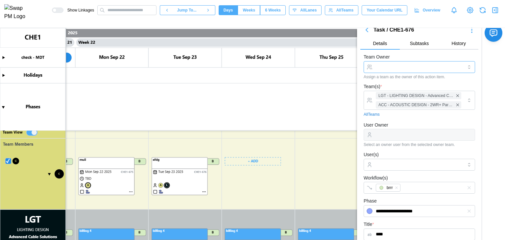
scroll to position [0, 0]
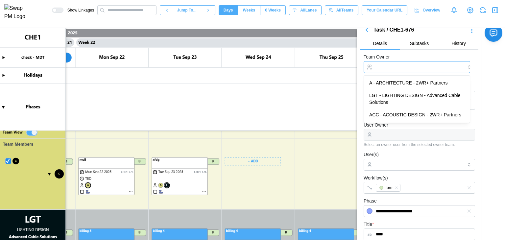
click at [391, 68] on input "Team Owner" at bounding box center [417, 67] width 107 height 12
type input "**********"
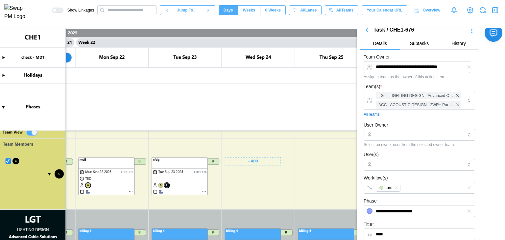
click at [418, 80] on form "**********" at bounding box center [419, 235] width 111 height 365
click at [401, 134] on input "User Owner" at bounding box center [419, 135] width 111 height 12
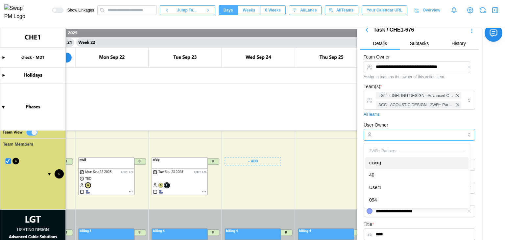
type input "*****"
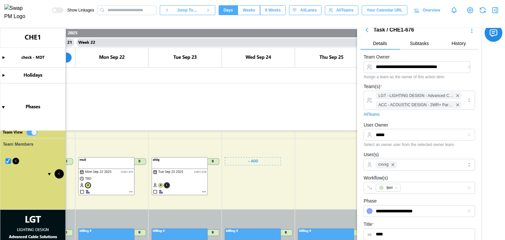
click at [402, 115] on div "All Teams" at bounding box center [419, 114] width 111 height 6
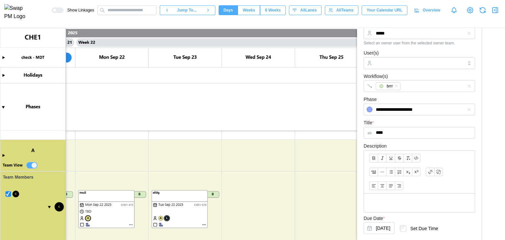
scroll to position [174, 0]
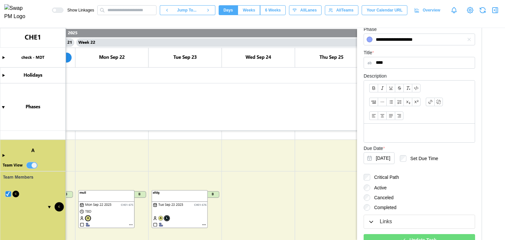
click at [334, 122] on canvas at bounding box center [252, 134] width 505 height 212
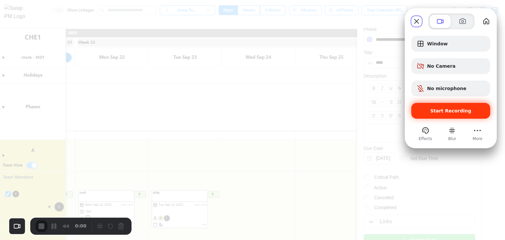
click at [437, 106] on div "Start Recording" at bounding box center [450, 111] width 79 height 16
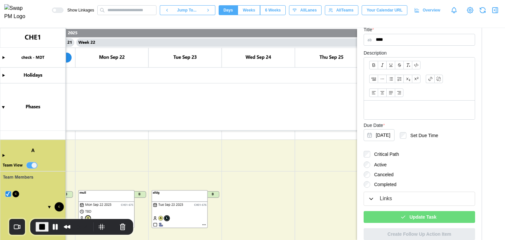
scroll to position [197, 0]
click at [420, 220] on span "Update Task" at bounding box center [422, 216] width 27 height 11
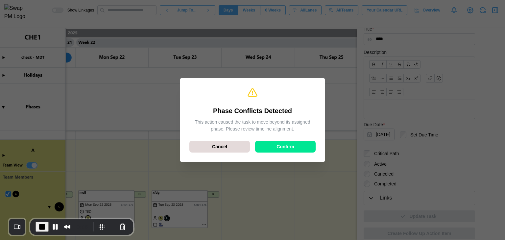
click at [269, 145] on div "Confirm" at bounding box center [285, 146] width 48 height 11
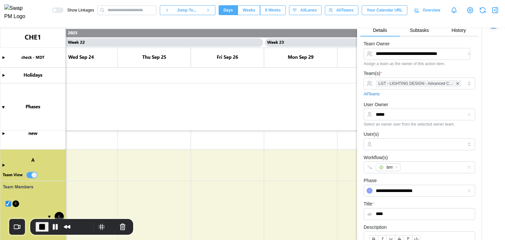
scroll to position [0, 0]
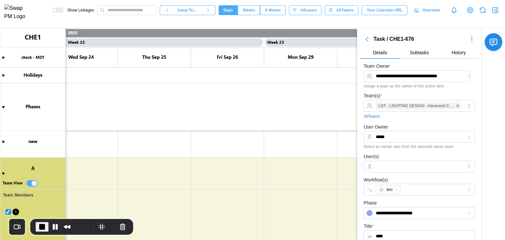
click at [472, 39] on icon "button" at bounding box center [472, 39] width 1 height 1
click at [454, 59] on div "Jump To Date" at bounding box center [458, 61] width 28 height 5
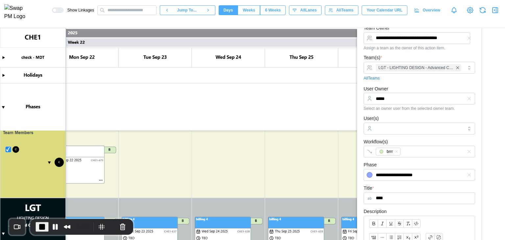
scroll to position [431, 0]
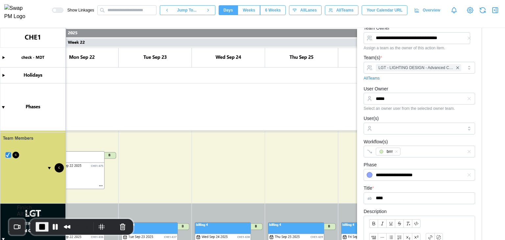
click at [36, 225] on button "End Recording" at bounding box center [42, 227] width 13 height 10
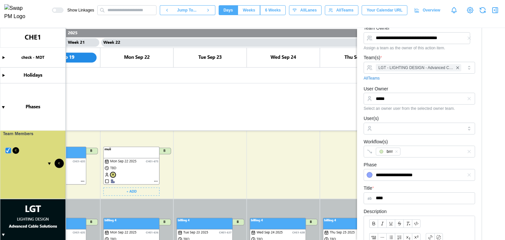
scroll to position [0, 7548]
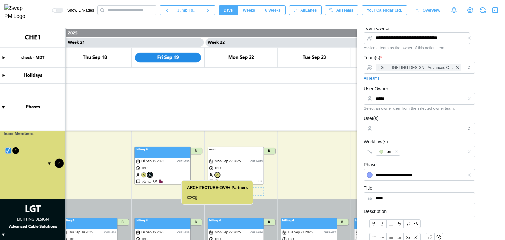
click at [260, 181] on canvas at bounding box center [252, 134] width 505 height 212
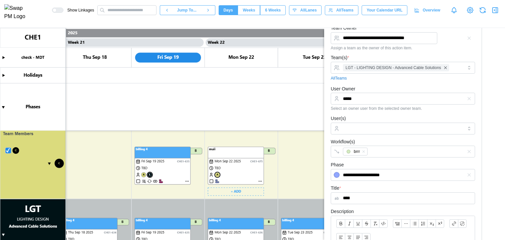
click at [260, 181] on canvas at bounding box center [252, 134] width 505 height 212
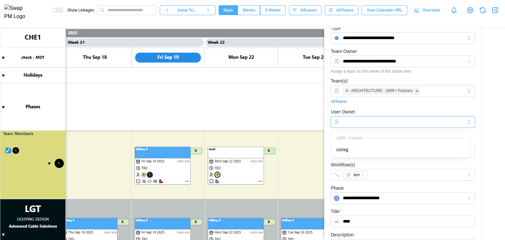
click at [372, 122] on input "User Owner" at bounding box center [403, 122] width 144 height 12
type input "*****"
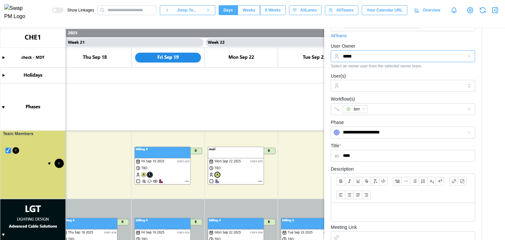
scroll to position [245, 0]
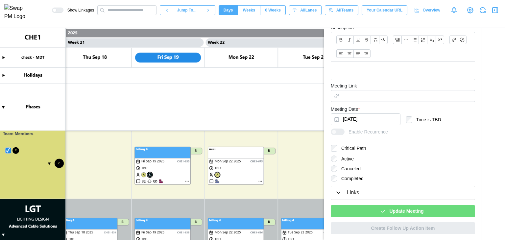
click at [417, 209] on span "Update Meeting" at bounding box center [406, 211] width 34 height 11
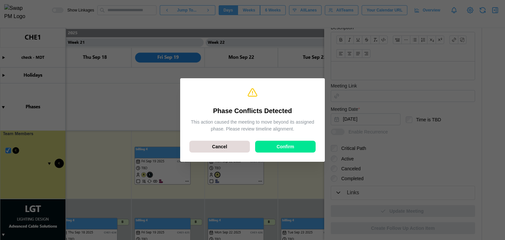
click at [278, 148] on span "Confirm" at bounding box center [286, 146] width 18 height 11
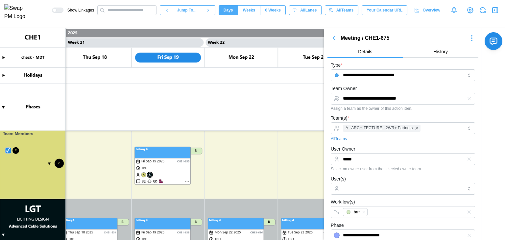
scroll to position [0, 0]
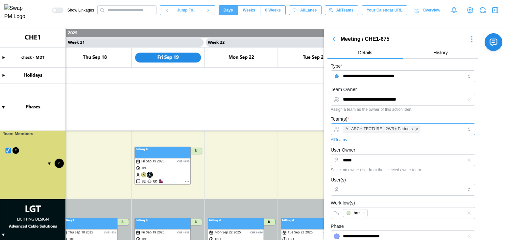
click at [428, 129] on div "A - ARCHITECTURE - 2WR+ Partners" at bounding box center [402, 129] width 122 height 11
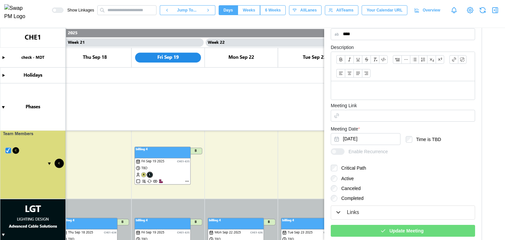
scroll to position [253, 0]
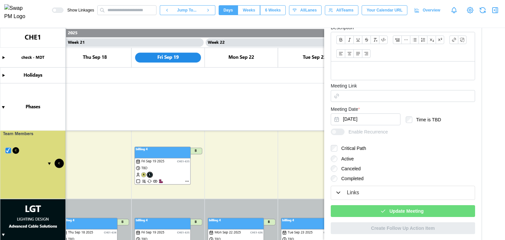
click at [430, 207] on div "Update Meeting" at bounding box center [402, 211] width 134 height 11
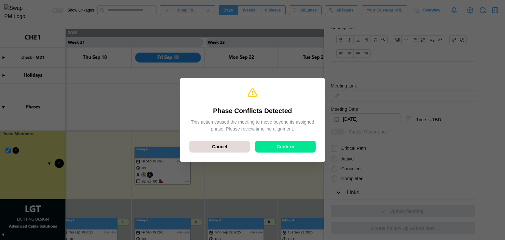
click at [284, 151] on span "Confirm" at bounding box center [286, 146] width 18 height 11
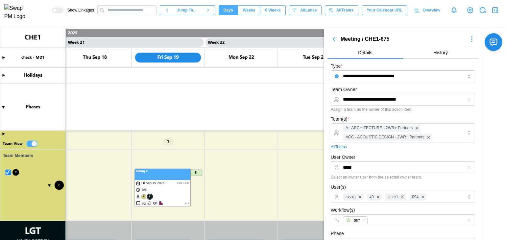
scroll to position [381, 0]
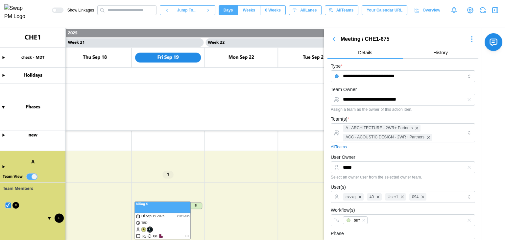
click at [4, 166] on canvas at bounding box center [252, 134] width 505 height 212
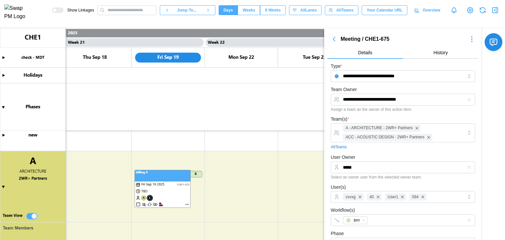
scroll to position [479, 0]
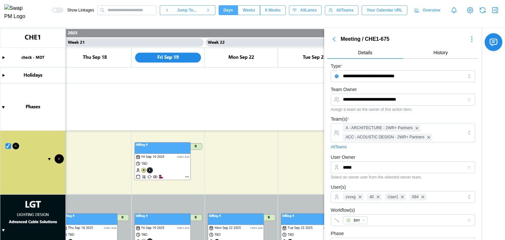
click at [472, 41] on icon "button" at bounding box center [472, 41] width 1 height 1
click at [444, 59] on div "Jump To Date" at bounding box center [455, 61] width 30 height 5
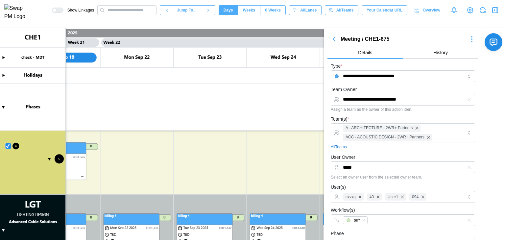
scroll to position [0, 7688]
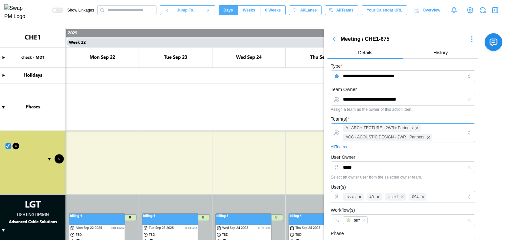
click at [439, 133] on div "A - ARCHITECTURE - 2WR+ Partners ACC - ACOUSTIC DESIGN - 2WR+ Partners" at bounding box center [402, 133] width 122 height 18
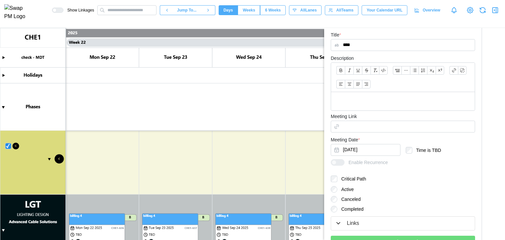
scroll to position [269, 0]
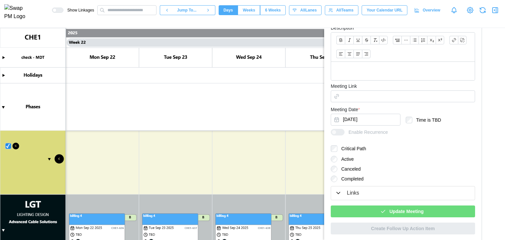
click at [426, 214] on div "Update Meeting" at bounding box center [402, 211] width 134 height 11
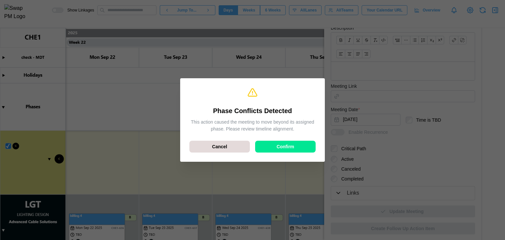
click at [284, 151] on span "Confirm" at bounding box center [286, 146] width 18 height 11
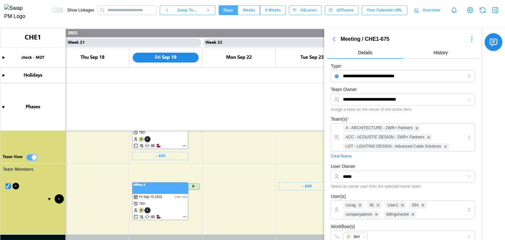
scroll to position [8, 0]
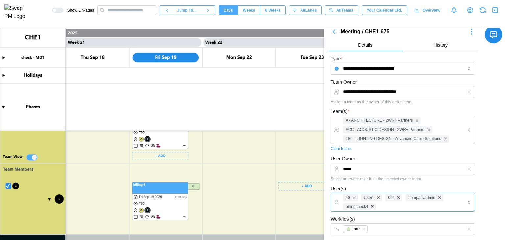
click at [360, 198] on div "40 User1 094 companyadmin billingcheck4" at bounding box center [402, 202] width 122 height 18
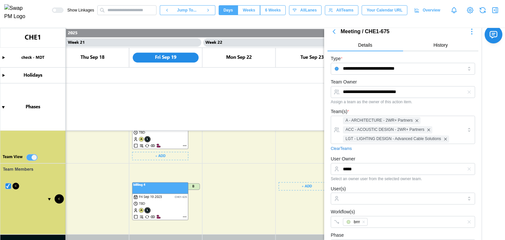
click at [394, 208] on div "Workflow(s) brrr" at bounding box center [403, 218] width 144 height 20
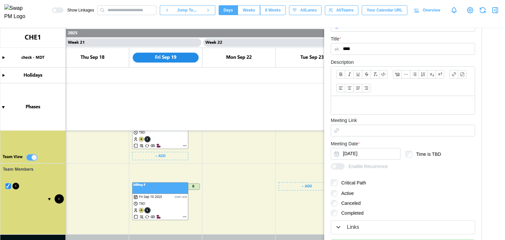
scroll to position [262, 0]
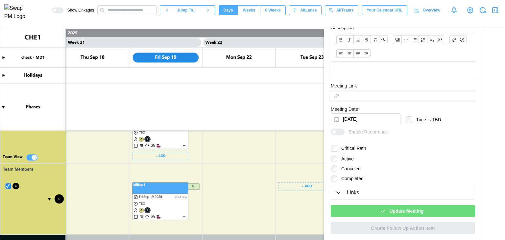
click at [411, 211] on span "Update Meeting" at bounding box center [406, 211] width 34 height 11
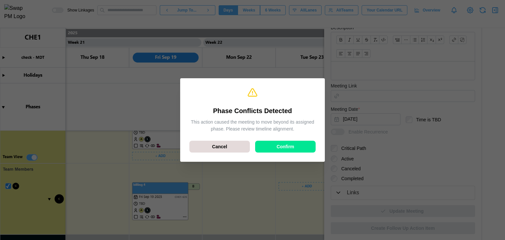
click at [281, 149] on span "Confirm" at bounding box center [286, 146] width 18 height 11
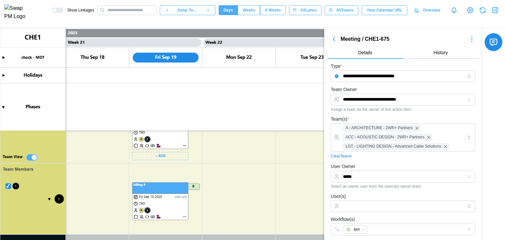
scroll to position [0, 7592]
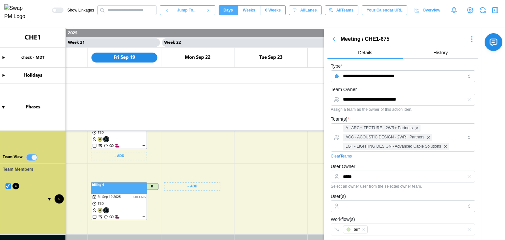
click at [336, 40] on icon "button" at bounding box center [334, 39] width 8 height 8
click at [332, 39] on icon "button" at bounding box center [334, 39] width 8 height 8
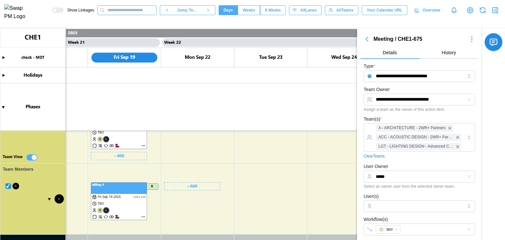
click at [148, 10] on input "text" at bounding box center [126, 10] width 59 height 10
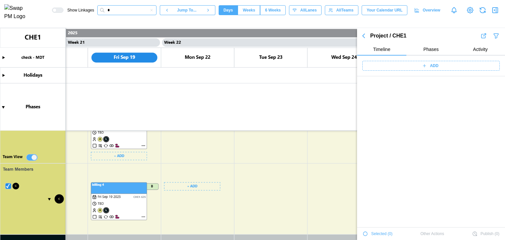
scroll to position [2514, 0]
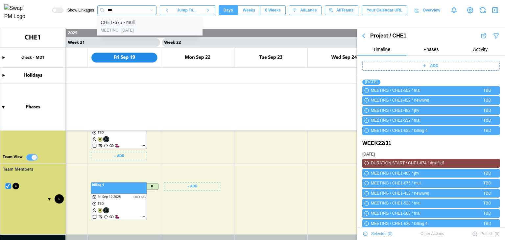
type input "***"
click at [132, 26] on div "CHE1-675 - muii" at bounding box center [118, 22] width 34 height 7
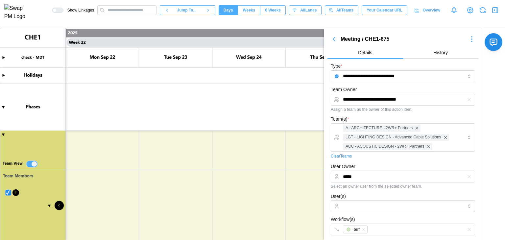
scroll to position [400, 0]
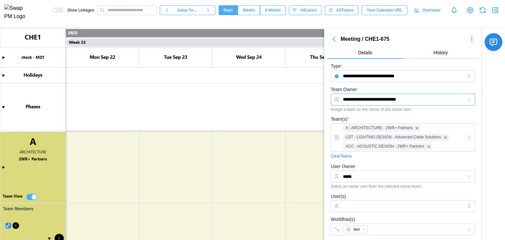
click at [421, 97] on input "**********" at bounding box center [403, 100] width 144 height 12
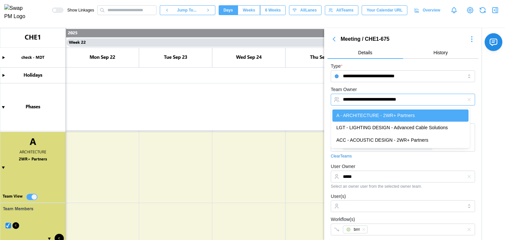
click at [421, 97] on input "**********" at bounding box center [403, 100] width 144 height 12
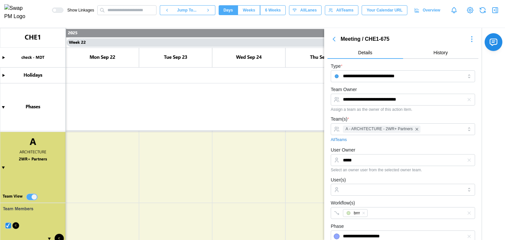
click at [412, 141] on div "All Teams" at bounding box center [403, 140] width 144 height 6
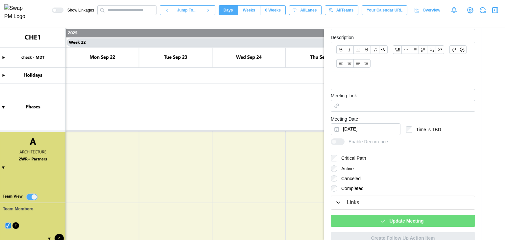
scroll to position [245, 0]
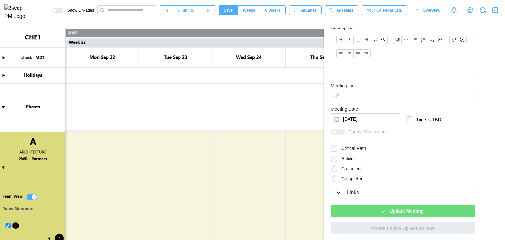
click at [416, 206] on span "Update Meeting" at bounding box center [406, 211] width 34 height 11
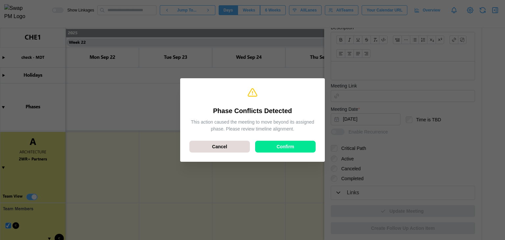
click at [273, 152] on div "Confirm" at bounding box center [285, 146] width 48 height 11
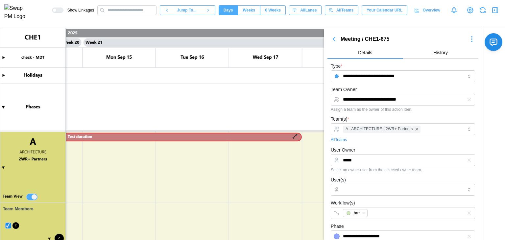
scroll to position [0, 7304]
click at [4, 166] on canvas at bounding box center [252, 134] width 505 height 212
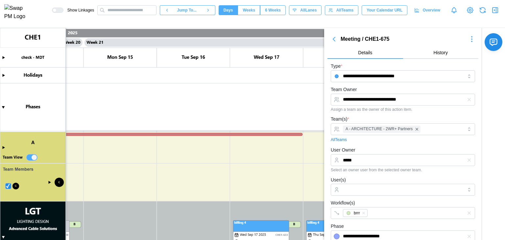
click at [27, 156] on canvas at bounding box center [252, 134] width 505 height 212
click at [35, 158] on canvas at bounding box center [252, 134] width 505 height 212
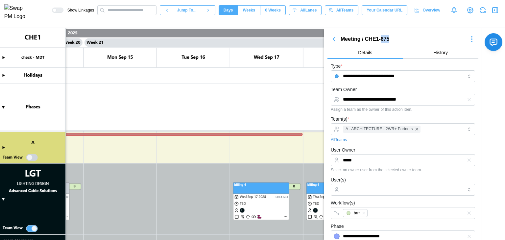
drag, startPoint x: 395, startPoint y: 38, endPoint x: 383, endPoint y: 36, distance: 12.3
click at [383, 36] on div "Meeting / CHE1-675" at bounding box center [403, 39] width 125 height 8
copy div "675"
click at [133, 12] on input "text" at bounding box center [126, 10] width 59 height 10
paste input "***"
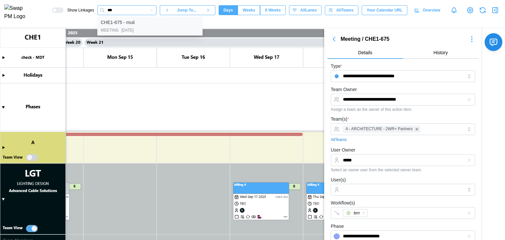
type input "***"
click at [131, 26] on div "CHE1-675 - muii" at bounding box center [118, 22] width 34 height 7
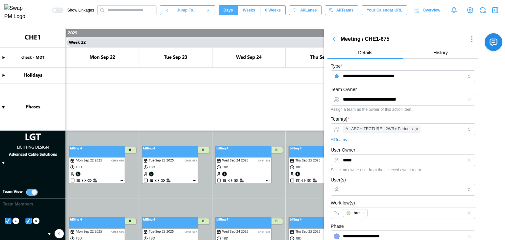
scroll to position [377, 0]
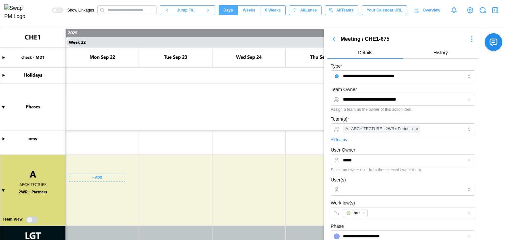
click at [87, 181] on canvas at bounding box center [252, 134] width 505 height 212
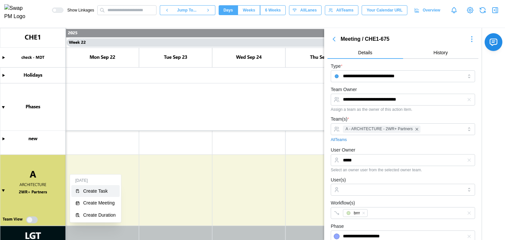
click at [97, 194] on div "Create Task" at bounding box center [99, 190] width 33 height 5
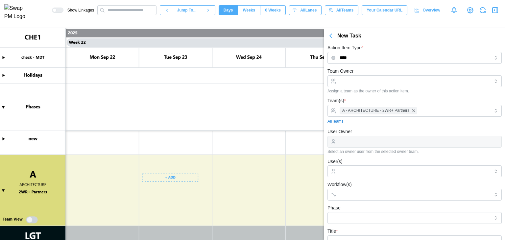
scroll to position [7, 0]
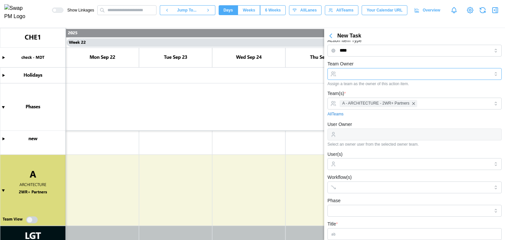
click at [376, 72] on input "Team Owner" at bounding box center [414, 74] width 174 height 12
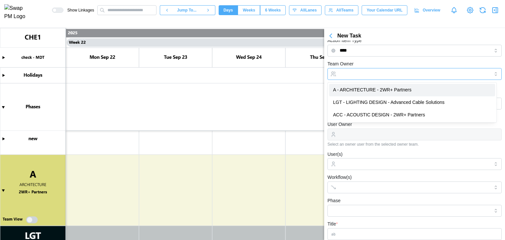
type input "**********"
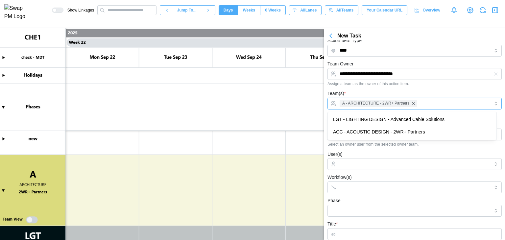
click at [424, 105] on div "A - ARCHITECTURE - 2WR+ Partners" at bounding box center [414, 103] width 152 height 11
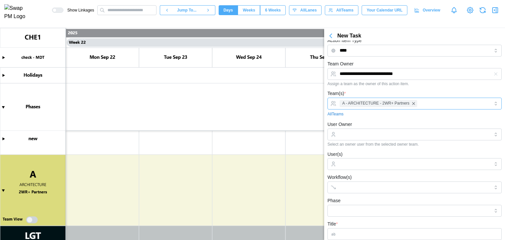
click at [425, 103] on div "A - ARCHITECTURE - 2WR+ Partners" at bounding box center [414, 103] width 152 height 11
click at [404, 134] on input "User Owner" at bounding box center [414, 135] width 174 height 12
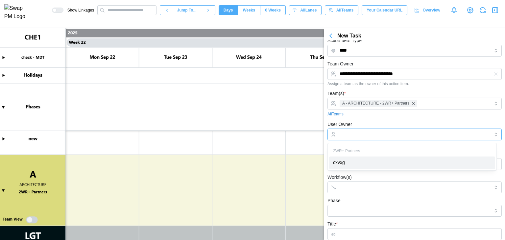
type input "*****"
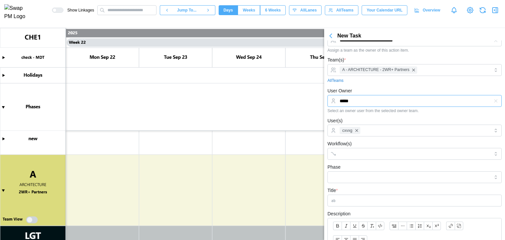
scroll to position [73, 0]
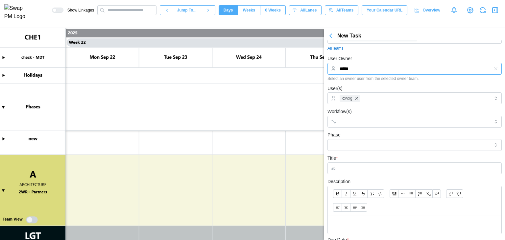
click at [356, 97] on icon "button" at bounding box center [356, 98] width 5 height 5
click at [460, 102] on div "cxvxg" at bounding box center [414, 98] width 152 height 11
click at [388, 89] on div "User(s)" at bounding box center [414, 95] width 174 height 20
click at [366, 96] on input "User(s)" at bounding box center [415, 98] width 150 height 5
click at [367, 89] on div "User(s)" at bounding box center [414, 95] width 174 height 20
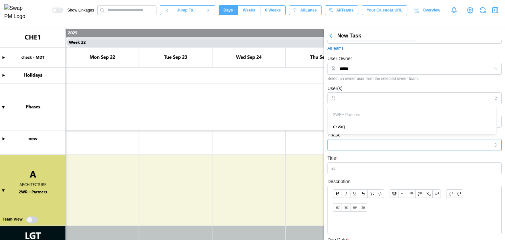
click at [363, 147] on input "Phase" at bounding box center [414, 145] width 174 height 12
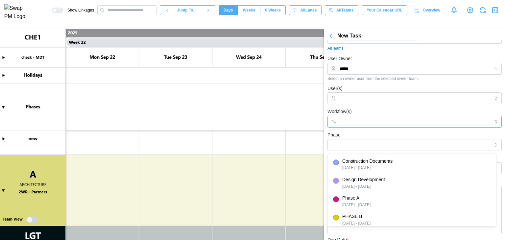
click at [354, 124] on input "Workflow(s)" at bounding box center [409, 121] width 138 height 5
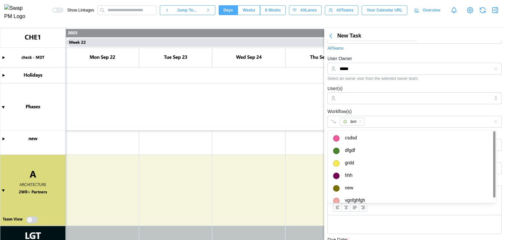
click at [379, 110] on div "Workflow(s) brrr" at bounding box center [414, 118] width 174 height 20
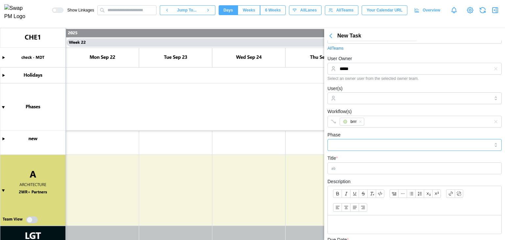
click at [359, 148] on input "Phase" at bounding box center [414, 145] width 174 height 12
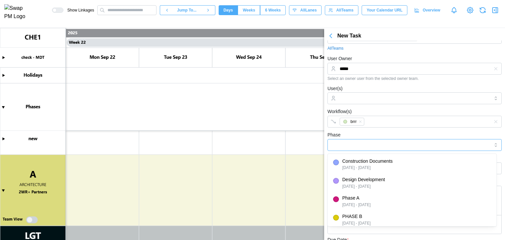
type input "**********"
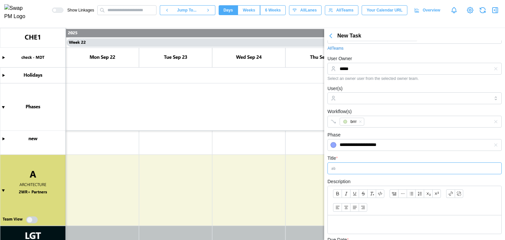
click at [360, 167] on input "Title *" at bounding box center [414, 168] width 174 height 12
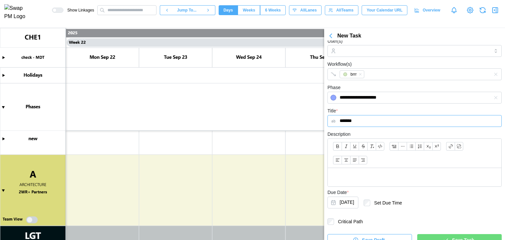
scroll to position [129, 0]
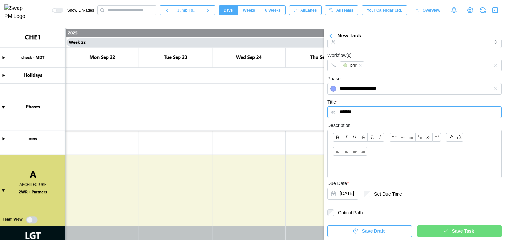
type input "*******"
click at [430, 224] on div "Save Draft Save Task" at bounding box center [414, 228] width 174 height 17
click at [428, 231] on div "Save Task" at bounding box center [459, 231] width 74 height 11
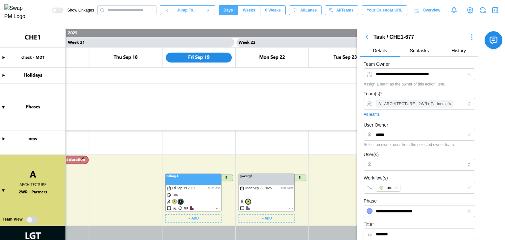
scroll to position [0, 7551]
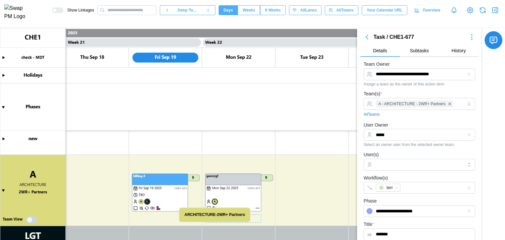
click at [213, 200] on canvas at bounding box center [252, 134] width 505 height 212
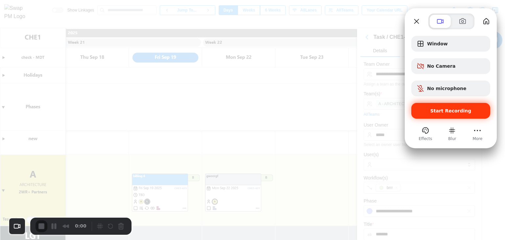
click at [456, 114] on div "Start Recording" at bounding box center [450, 111] width 79 height 16
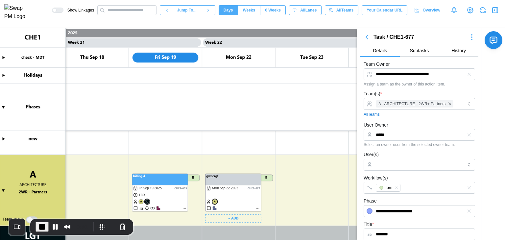
click at [214, 202] on canvas at bounding box center [252, 134] width 505 height 212
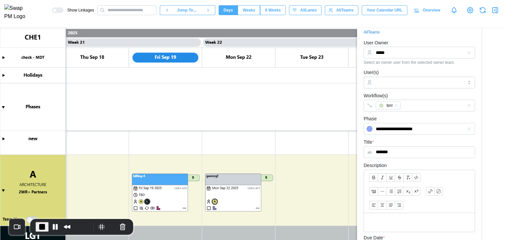
scroll to position [101, 0]
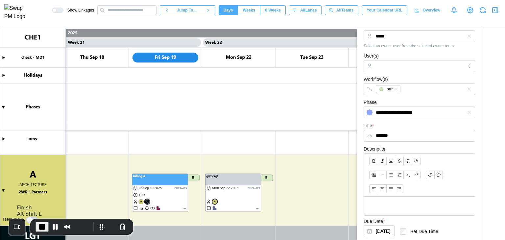
click at [38, 225] on span "End Recording" at bounding box center [42, 227] width 8 height 8
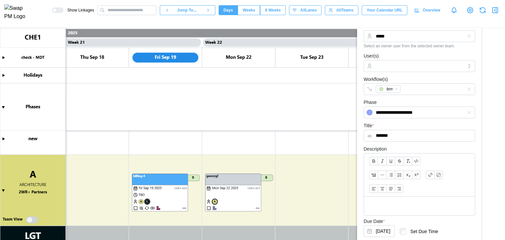
scroll to position [203, 0]
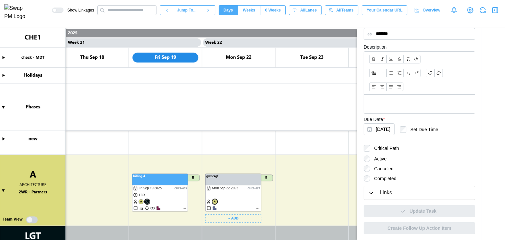
click at [259, 208] on canvas at bounding box center [252, 134] width 505 height 212
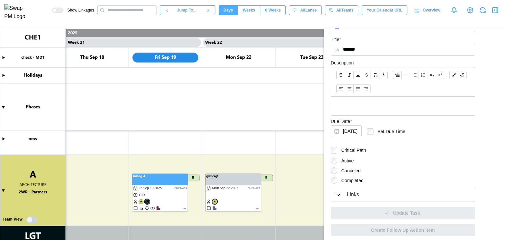
scroll to position [189, 0]
click at [347, 178] on label "Completed" at bounding box center [350, 178] width 26 height 7
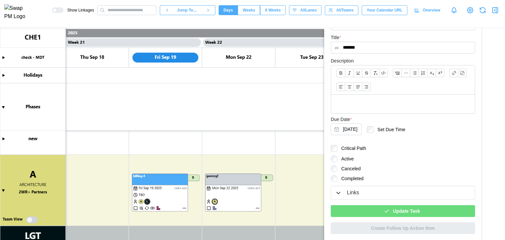
click at [385, 206] on div "Update Task" at bounding box center [402, 211] width 134 height 11
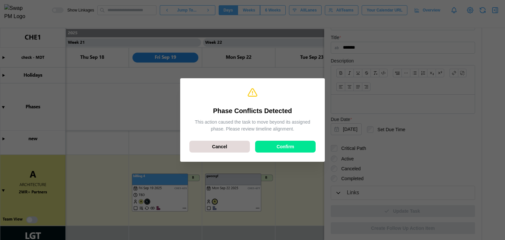
click at [282, 151] on span "Confirm" at bounding box center [286, 146] width 18 height 11
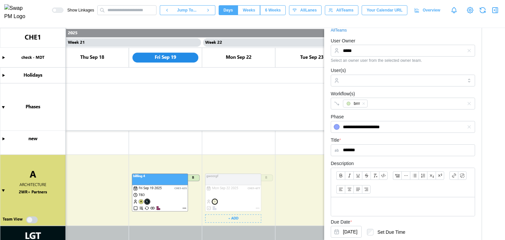
scroll to position [0, 0]
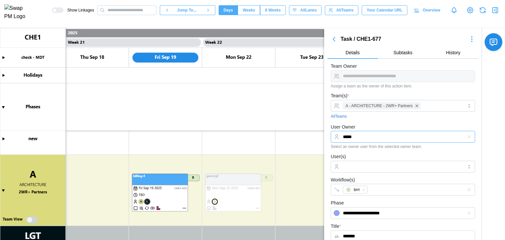
click at [390, 136] on input "*****" at bounding box center [403, 137] width 144 height 12
click at [420, 95] on div "Team(s) * A - ARCHITECTURE - 2WR+ Partners All Teams" at bounding box center [403, 106] width 144 height 28
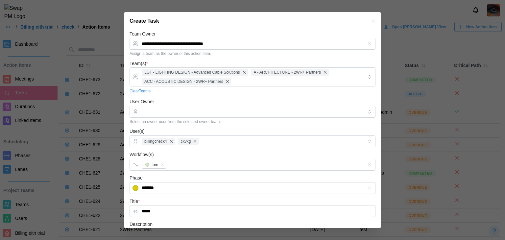
click at [371, 20] on icon "button" at bounding box center [373, 20] width 5 height 5
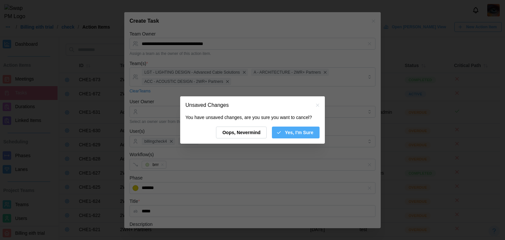
click at [294, 134] on span "Yes, I'm Sure" at bounding box center [299, 132] width 29 height 11
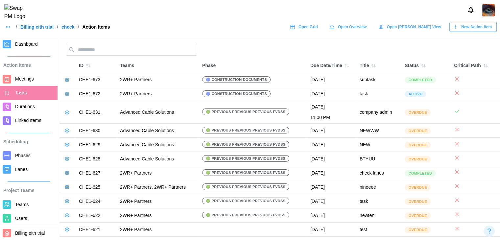
click at [26, 203] on span "Teams" at bounding box center [21, 204] width 13 height 5
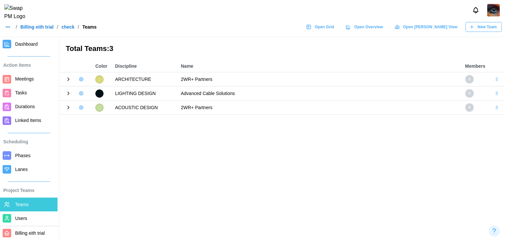
click at [69, 93] on icon at bounding box center [68, 93] width 6 height 6
